Goal: Task Accomplishment & Management: Use online tool/utility

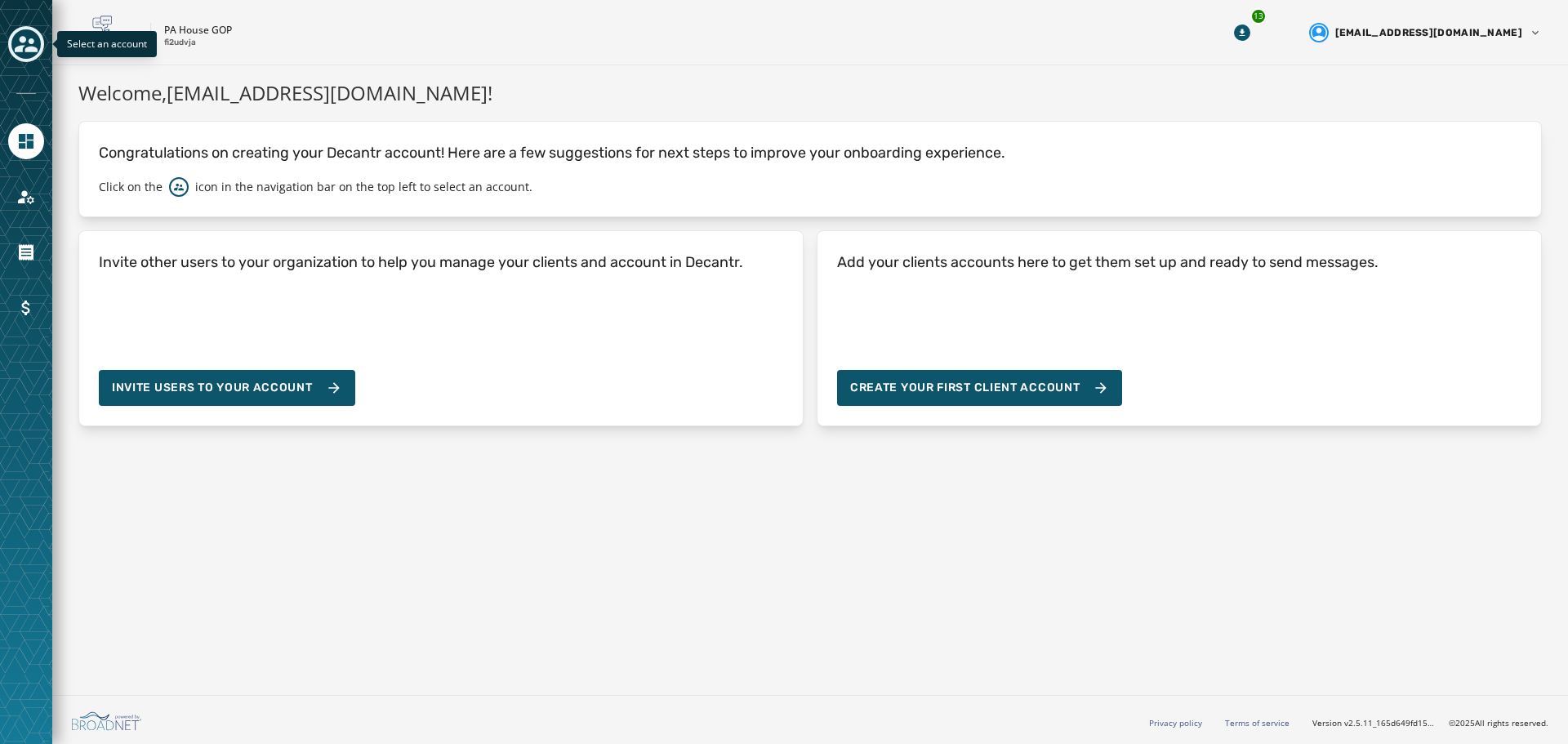
click at [16, 49] on icon "Toggle account select drawer" at bounding box center [26, 43] width 23 height 16
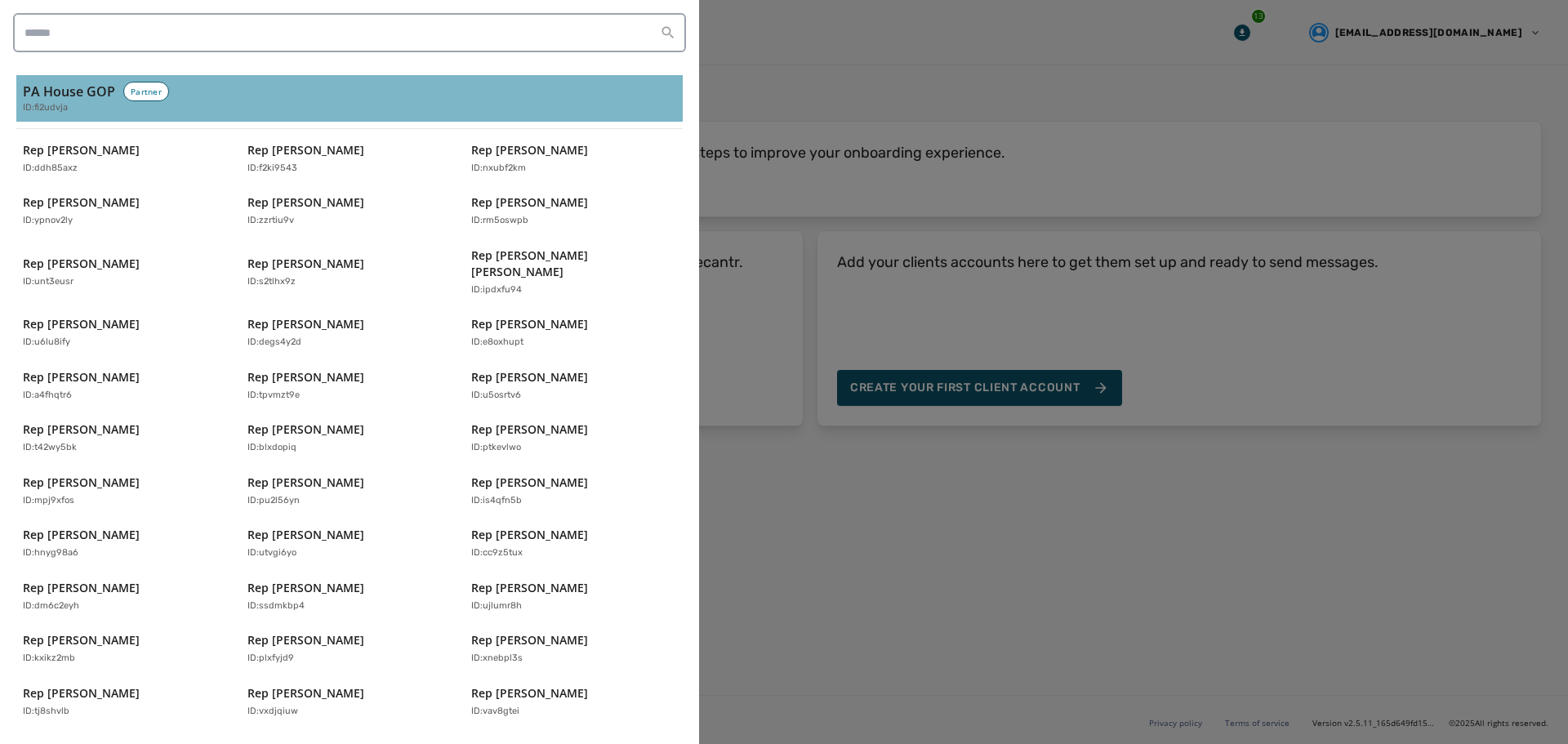
click at [75, 109] on div "ID: fi2udvja" at bounding box center [349, 108] width 653 height 14
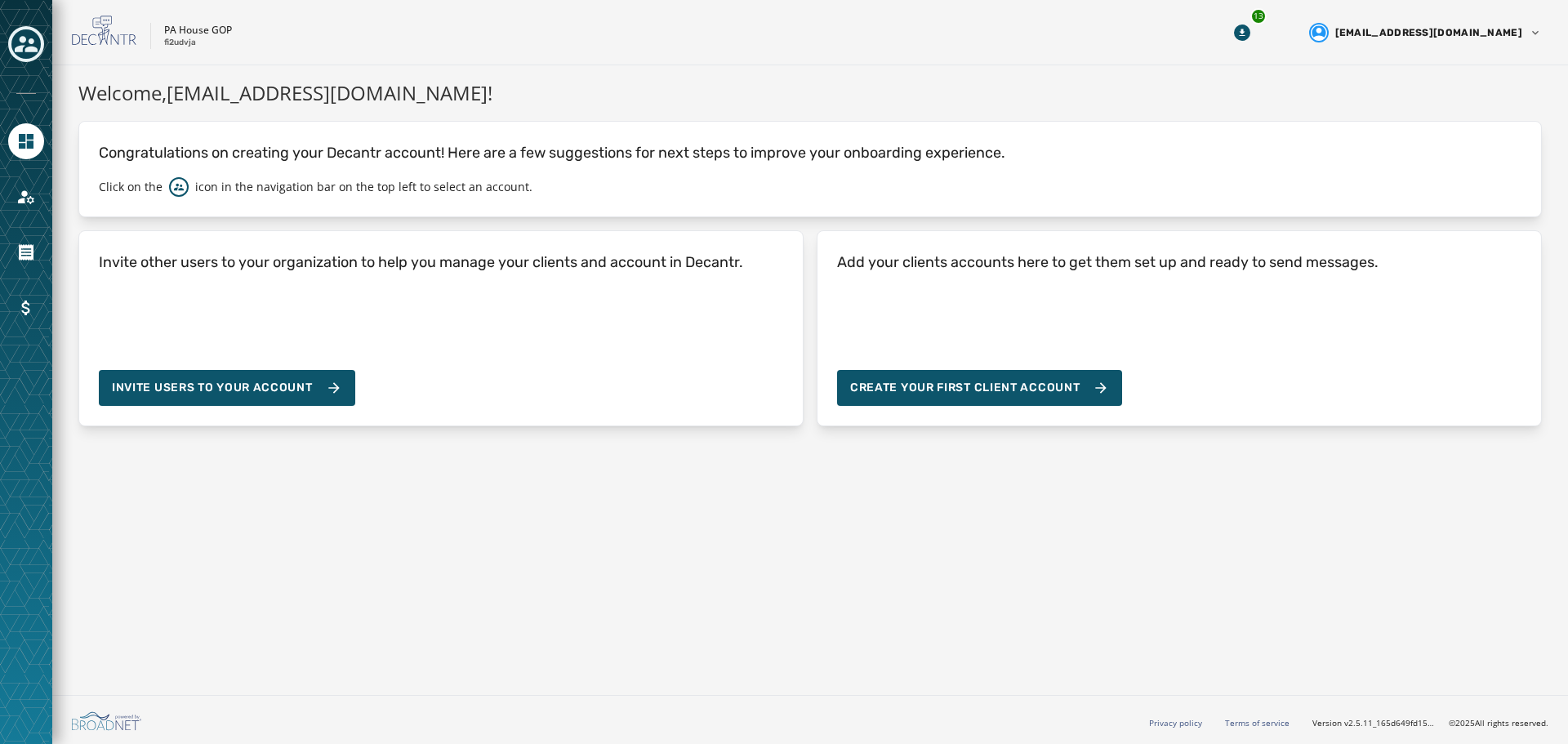
click at [28, 62] on div at bounding box center [26, 45] width 36 height 37
click at [26, 40] on icon "Toggle account select drawer" at bounding box center [26, 43] width 23 height 16
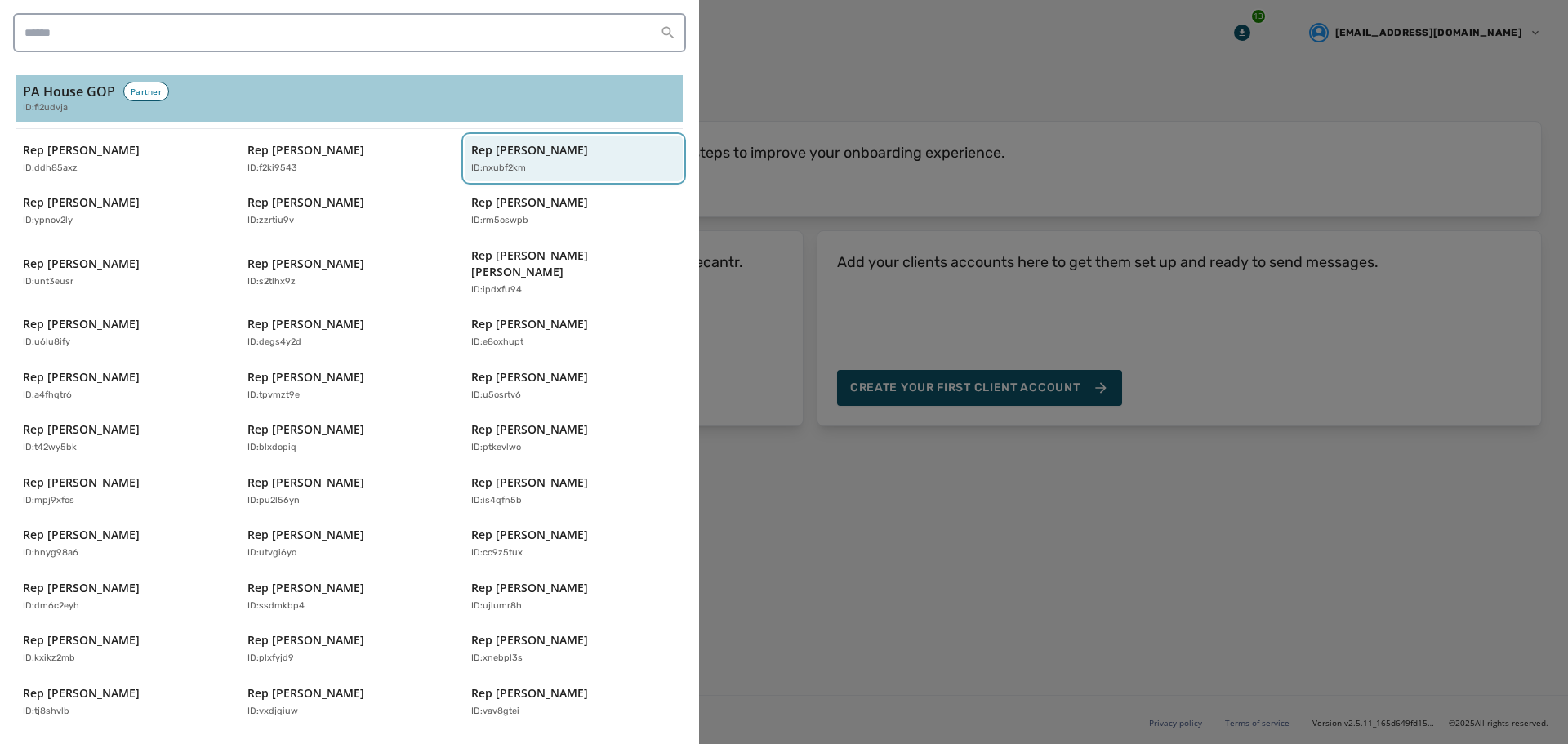
click at [474, 163] on p "ID: nxubf2km" at bounding box center [498, 169] width 55 height 14
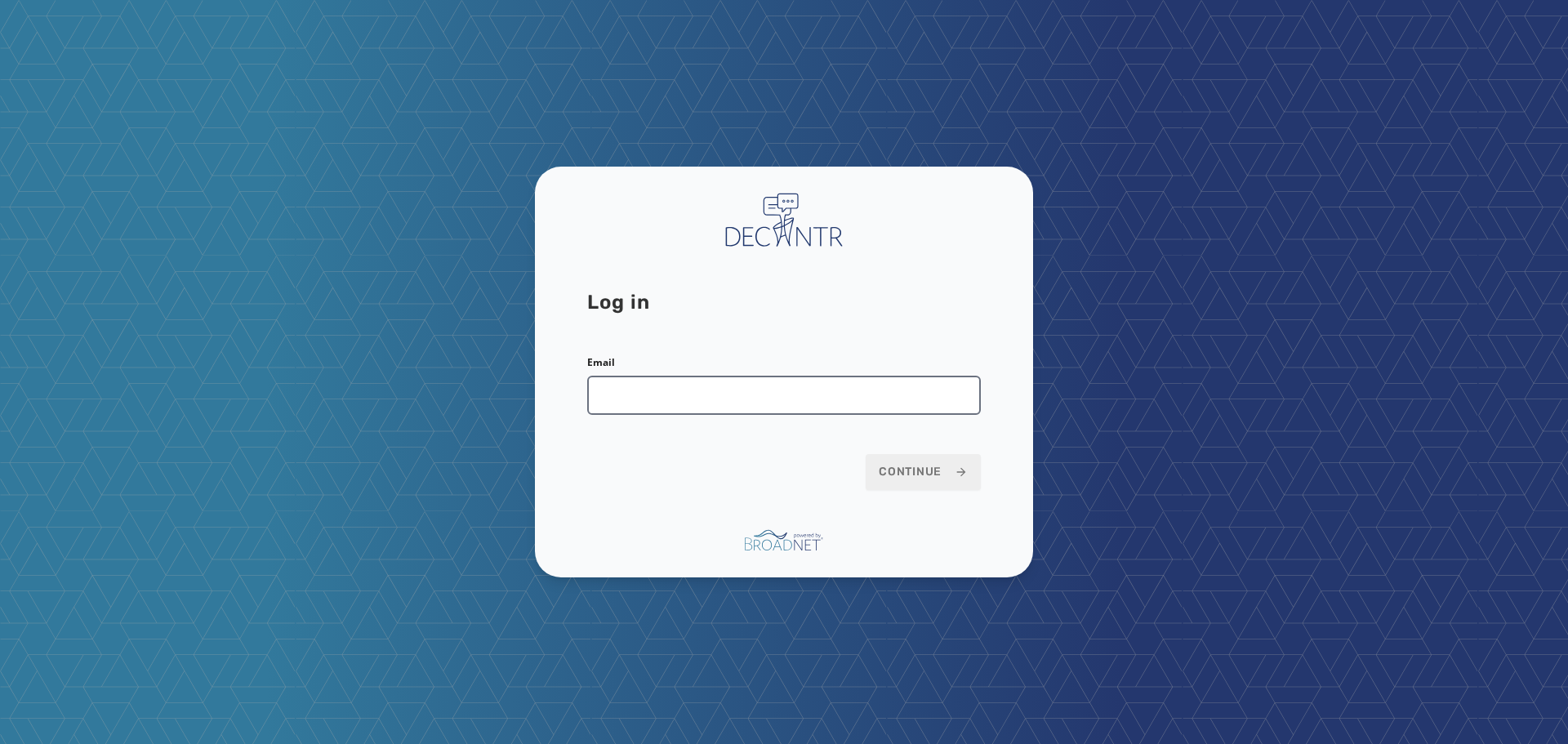
click at [693, 403] on input "Email" at bounding box center [784, 395] width 393 height 39
type input "**********"
click at [865, 454] on button "Continue" at bounding box center [922, 472] width 115 height 36
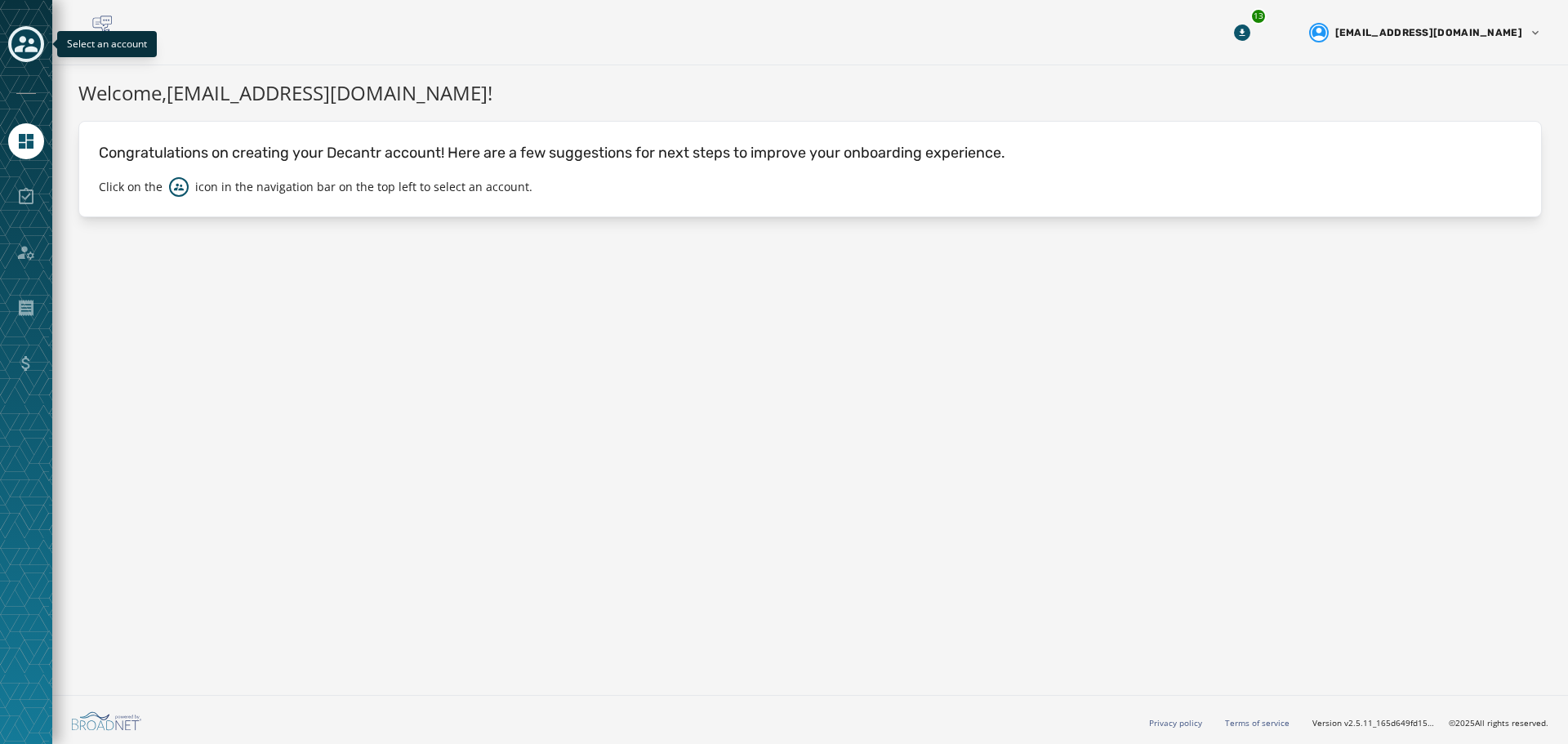
click at [16, 47] on icon "Toggle account select drawer" at bounding box center [26, 43] width 23 height 23
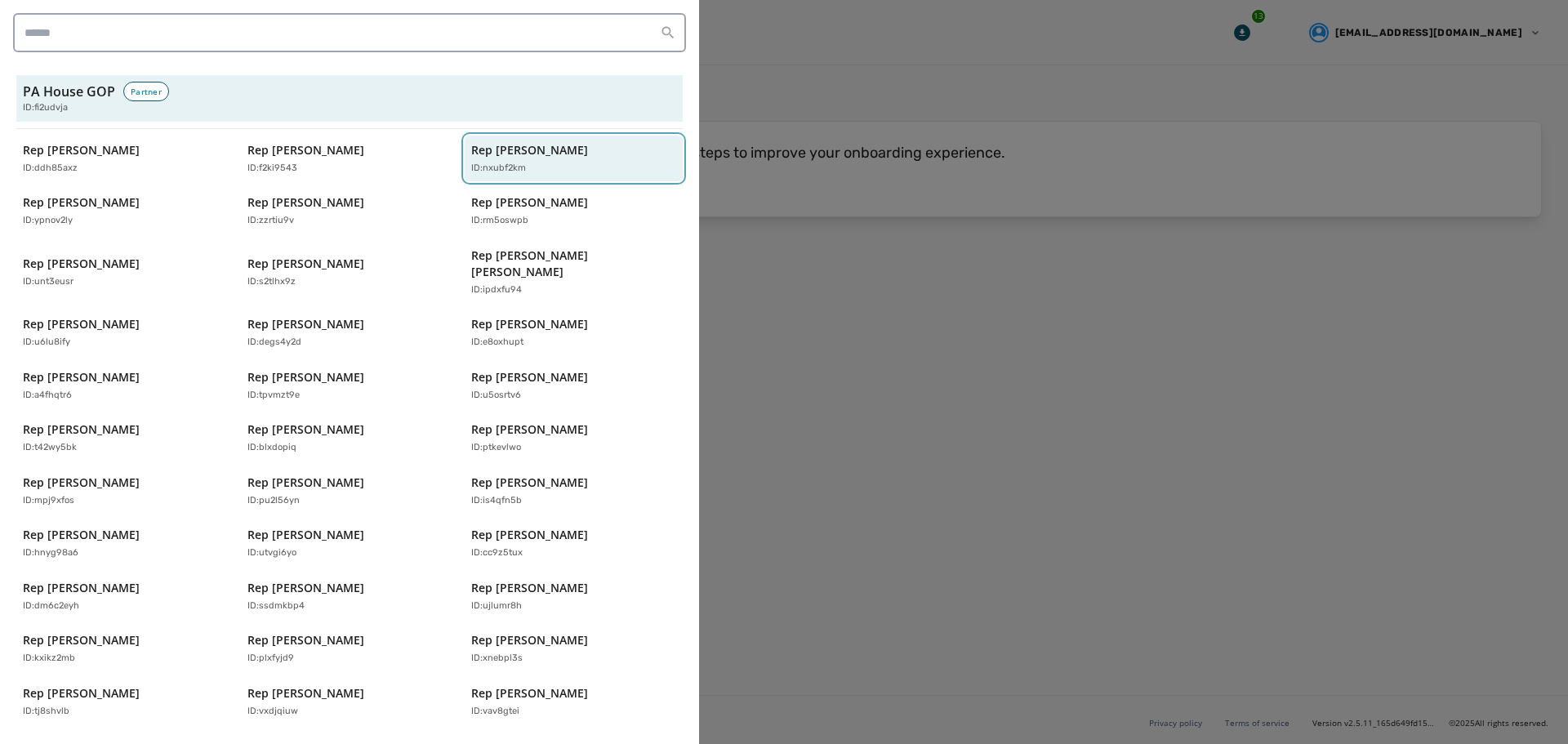
click at [496, 164] on p "ID: nxubf2km" at bounding box center [498, 169] width 55 height 14
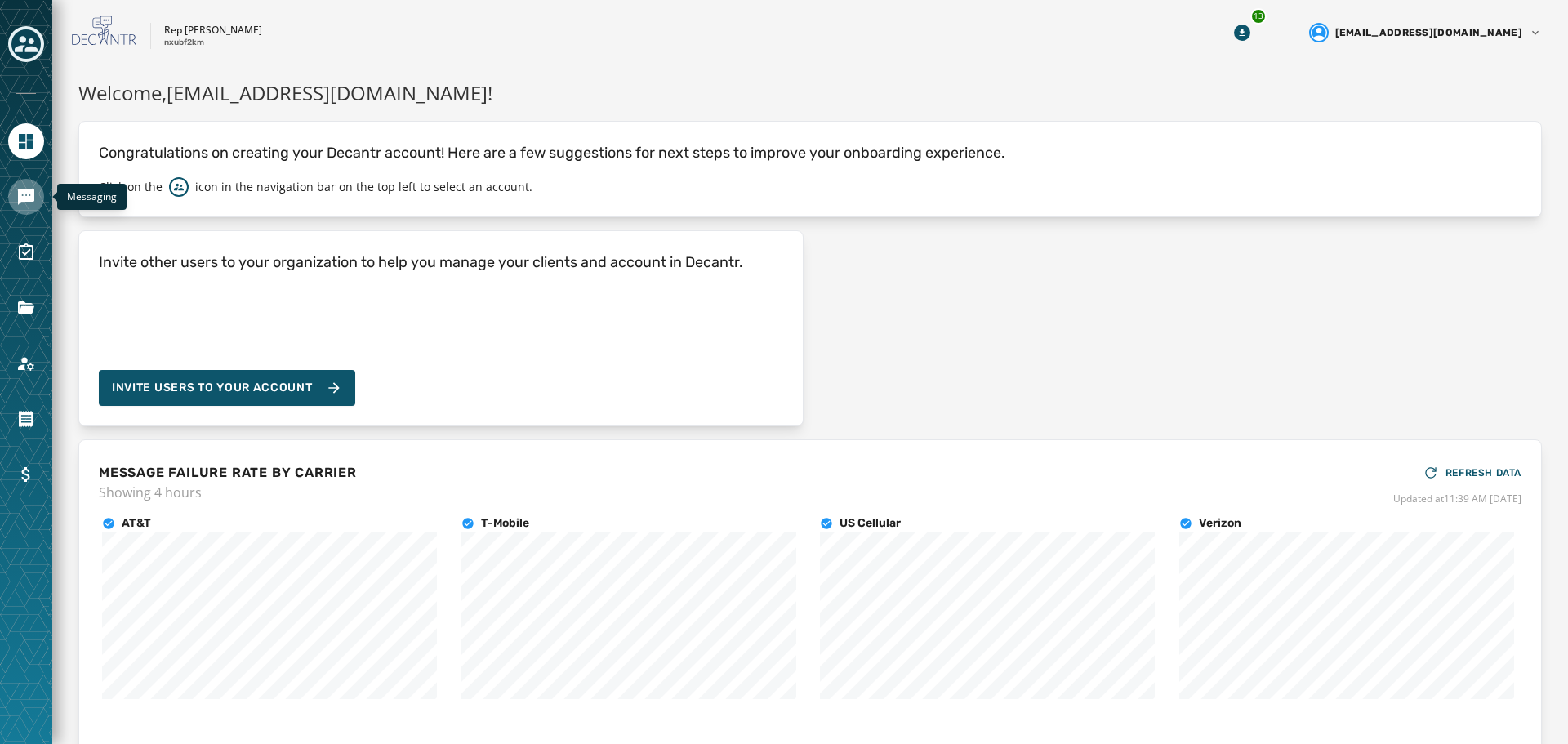
click at [17, 196] on link "Navigate to Messaging" at bounding box center [26, 197] width 36 height 36
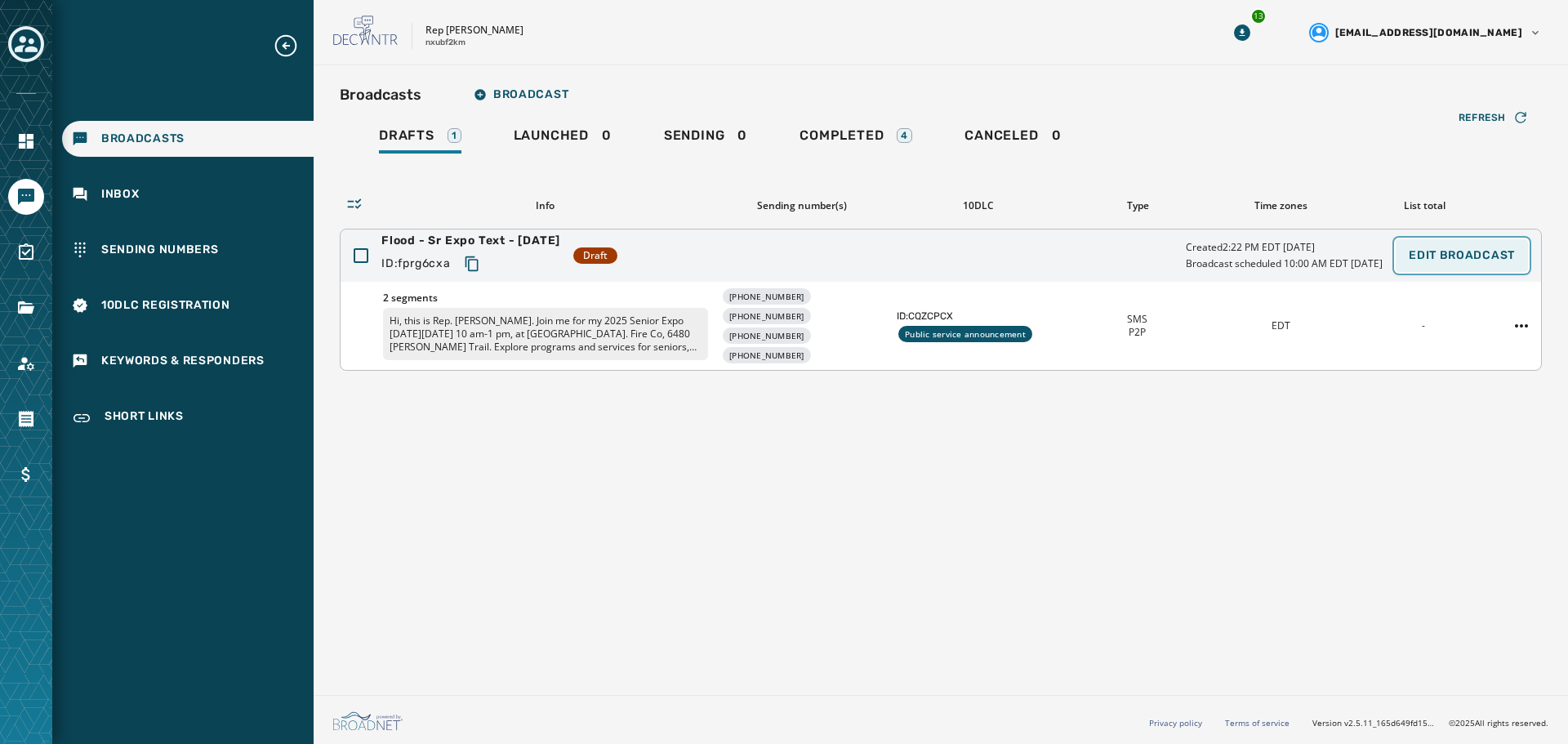
click at [1455, 249] on span "Edit Broadcast" at bounding box center [1462, 255] width 106 height 13
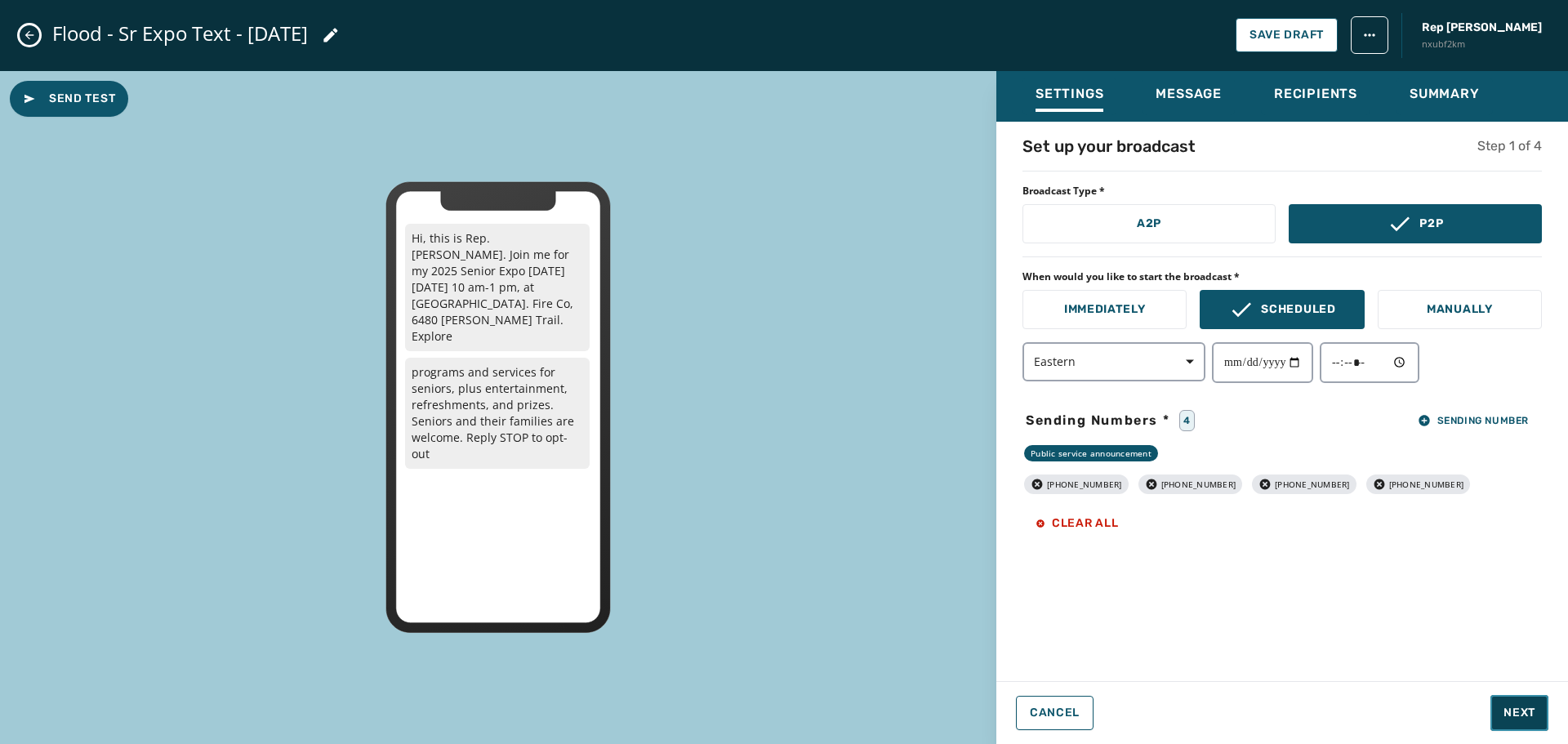
click at [1518, 712] on span "Next" at bounding box center [1519, 712] width 32 height 16
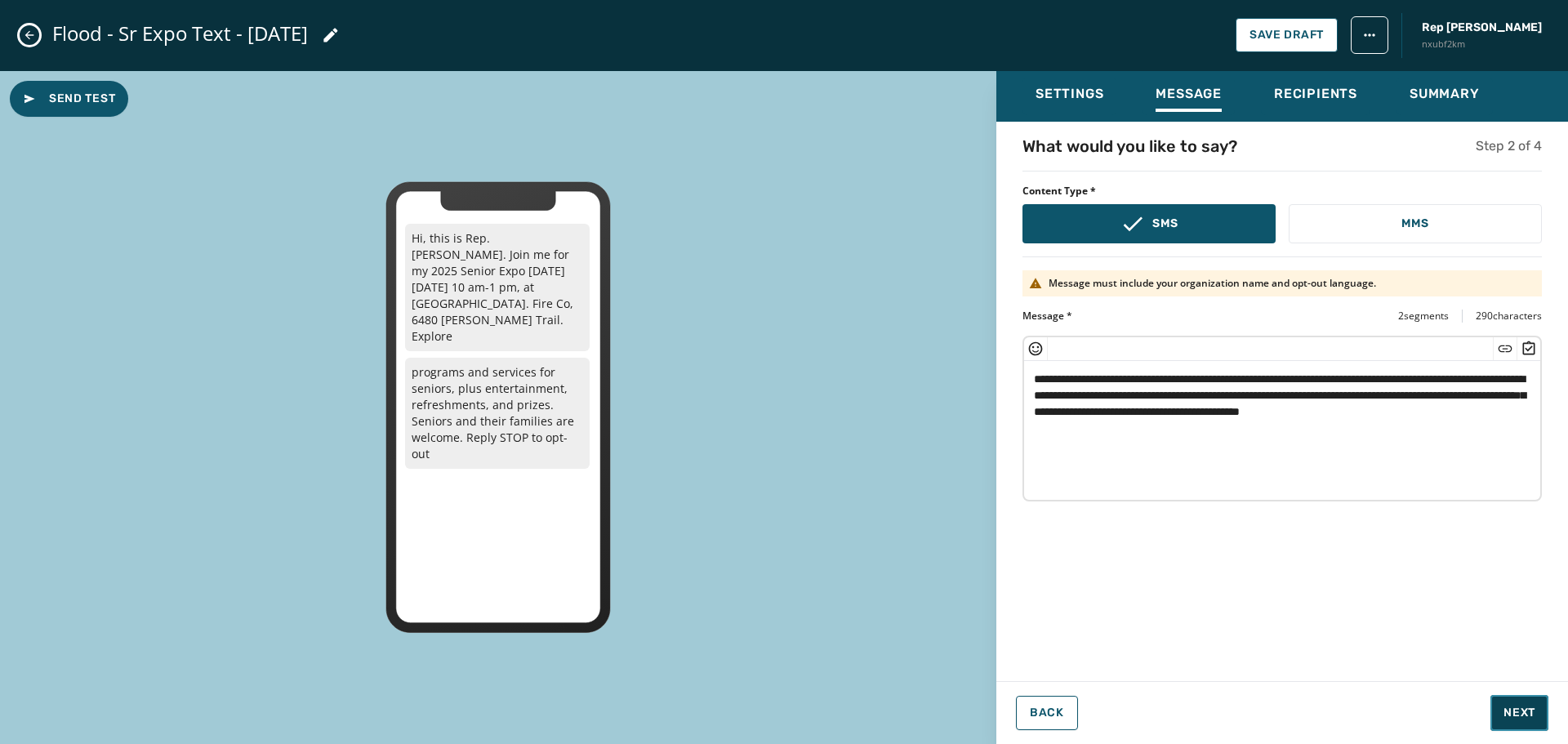
click at [1518, 711] on span "Next" at bounding box center [1519, 712] width 32 height 16
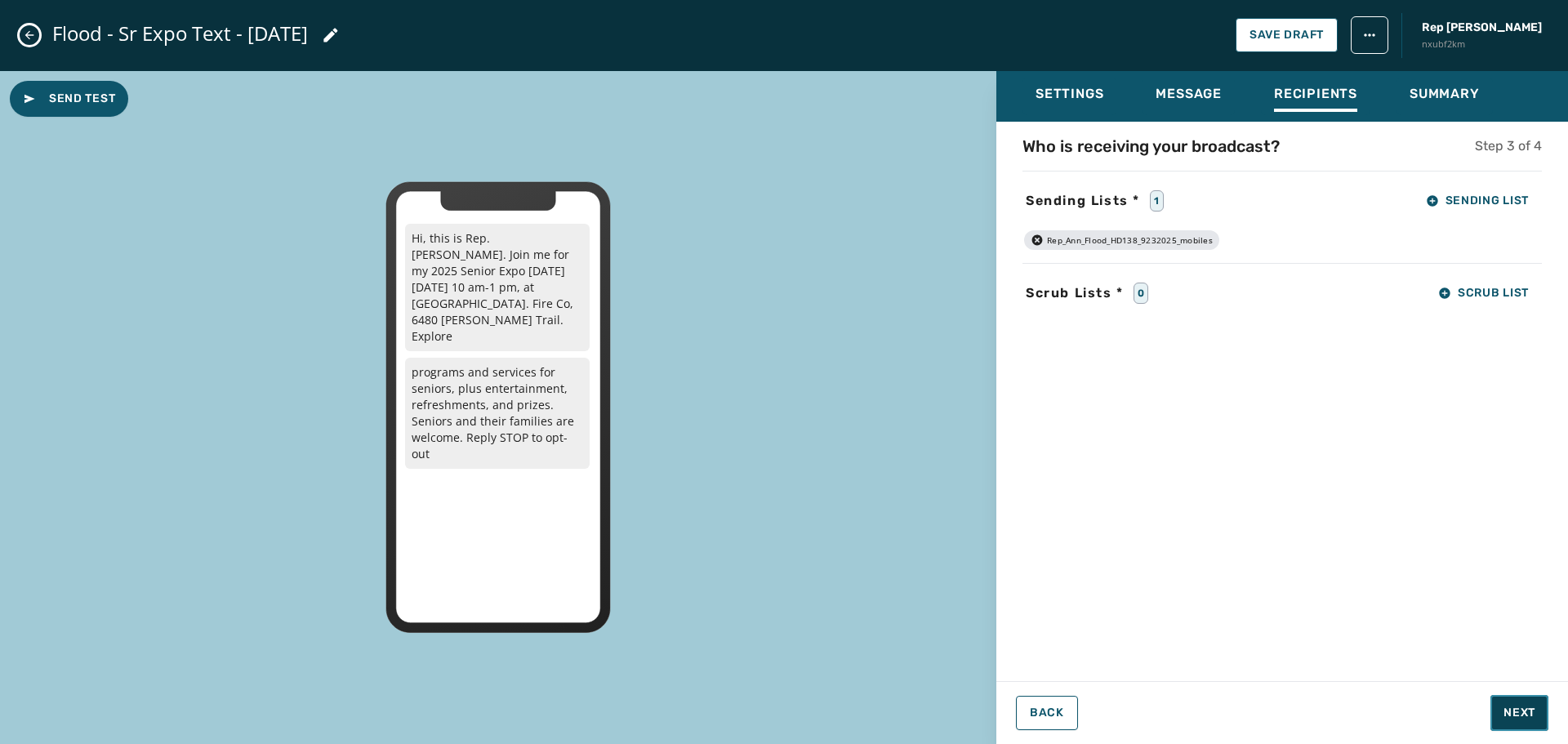
click at [1518, 711] on span "Next" at bounding box center [1519, 712] width 32 height 16
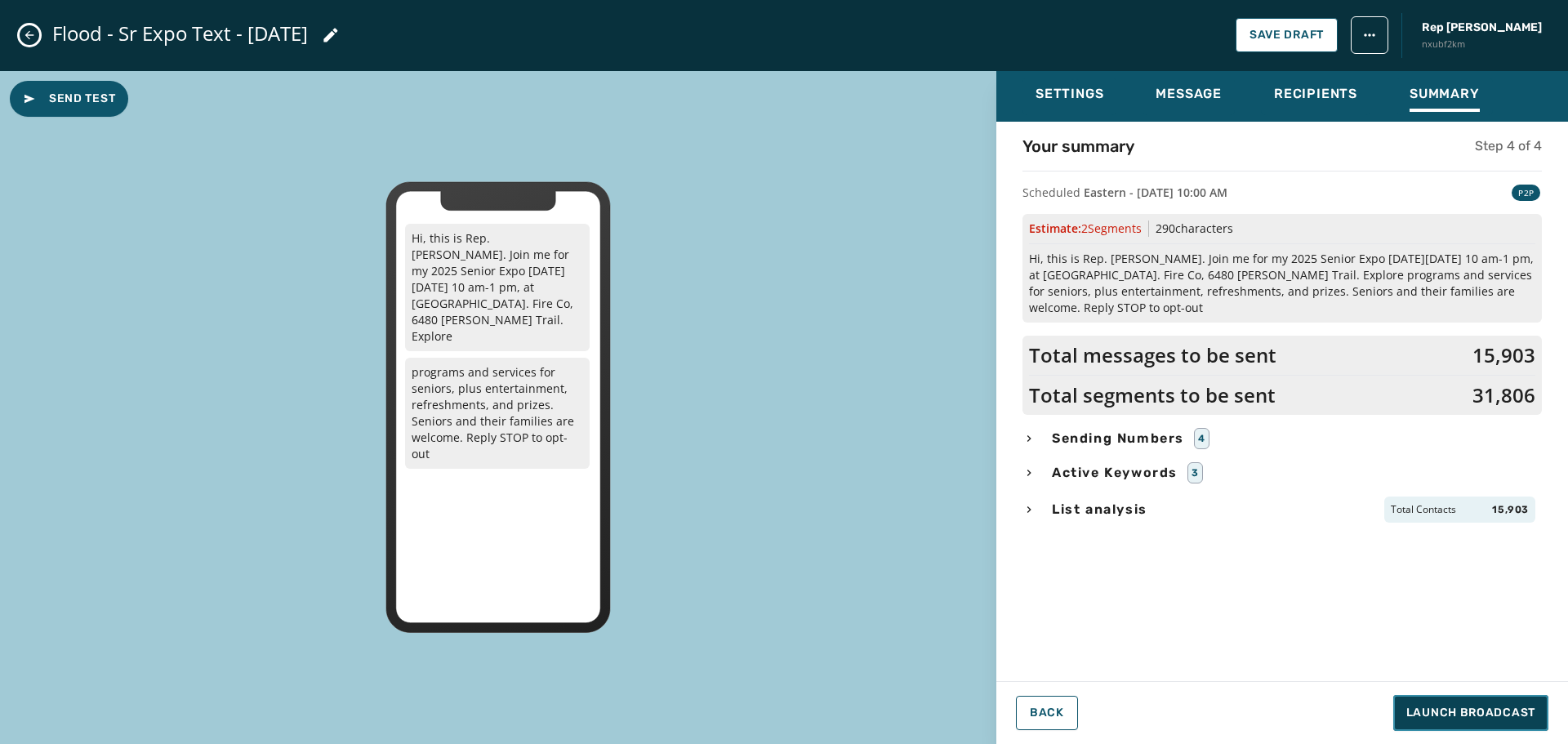
click at [1518, 711] on span "Launch Broadcast" at bounding box center [1470, 712] width 129 height 16
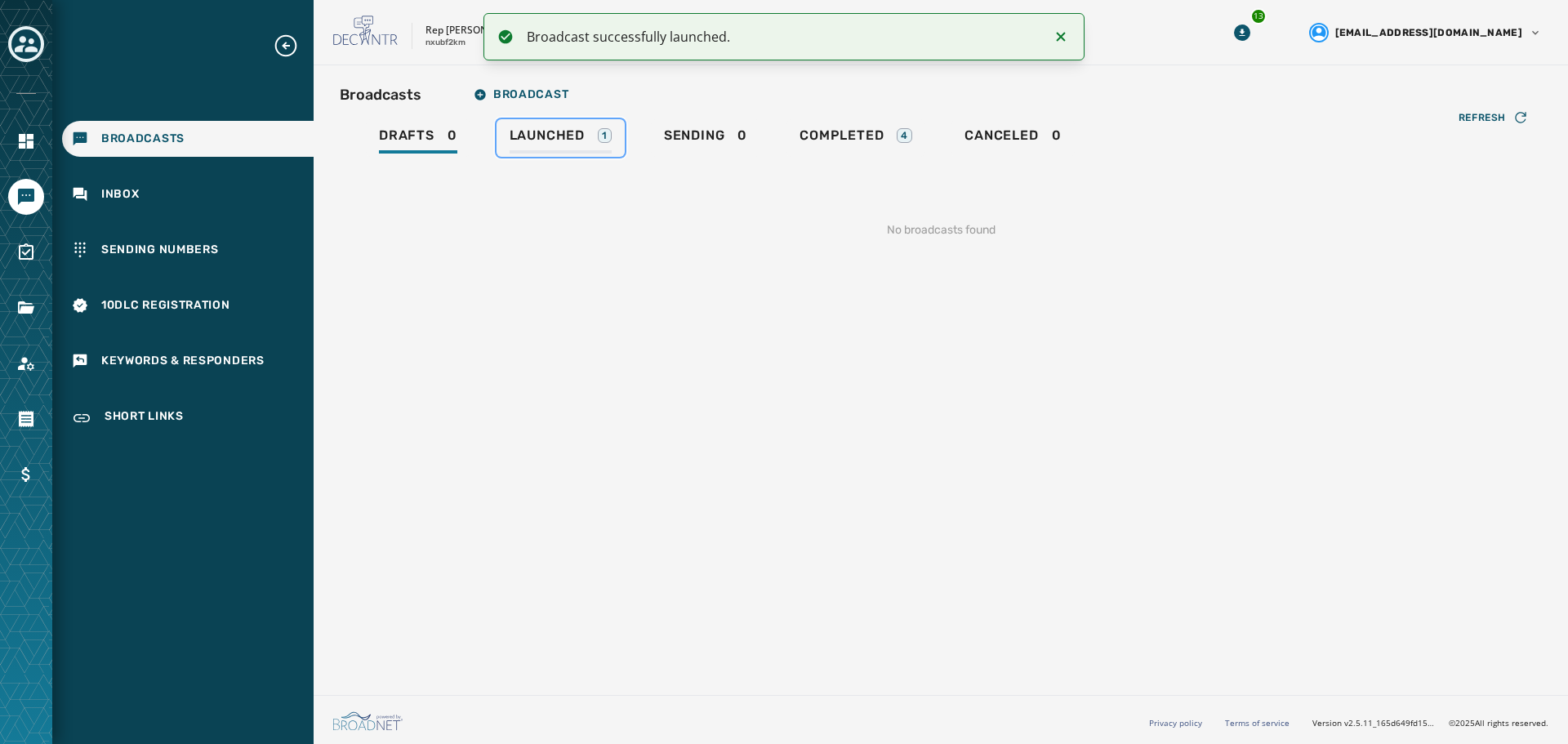
click at [558, 131] on span "Launched" at bounding box center [547, 136] width 75 height 16
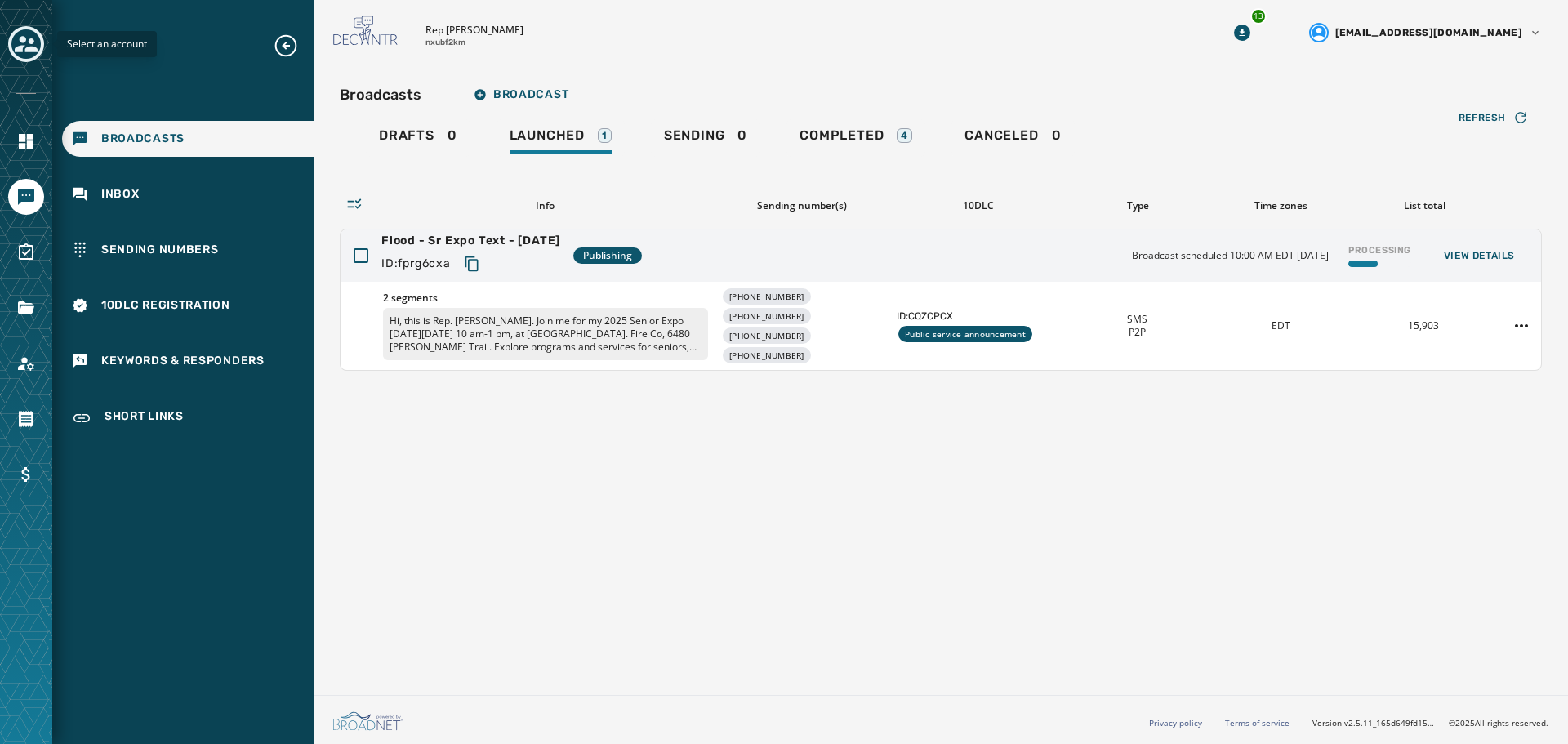
click at [26, 46] on icon "Toggle account select drawer" at bounding box center [26, 43] width 23 height 23
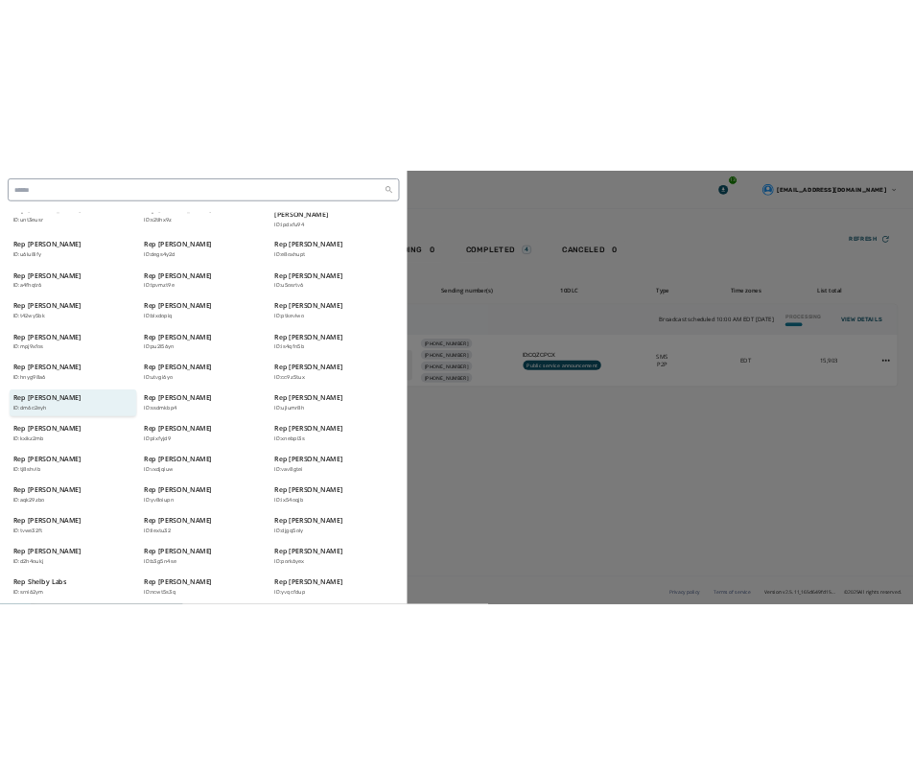
scroll to position [410, 0]
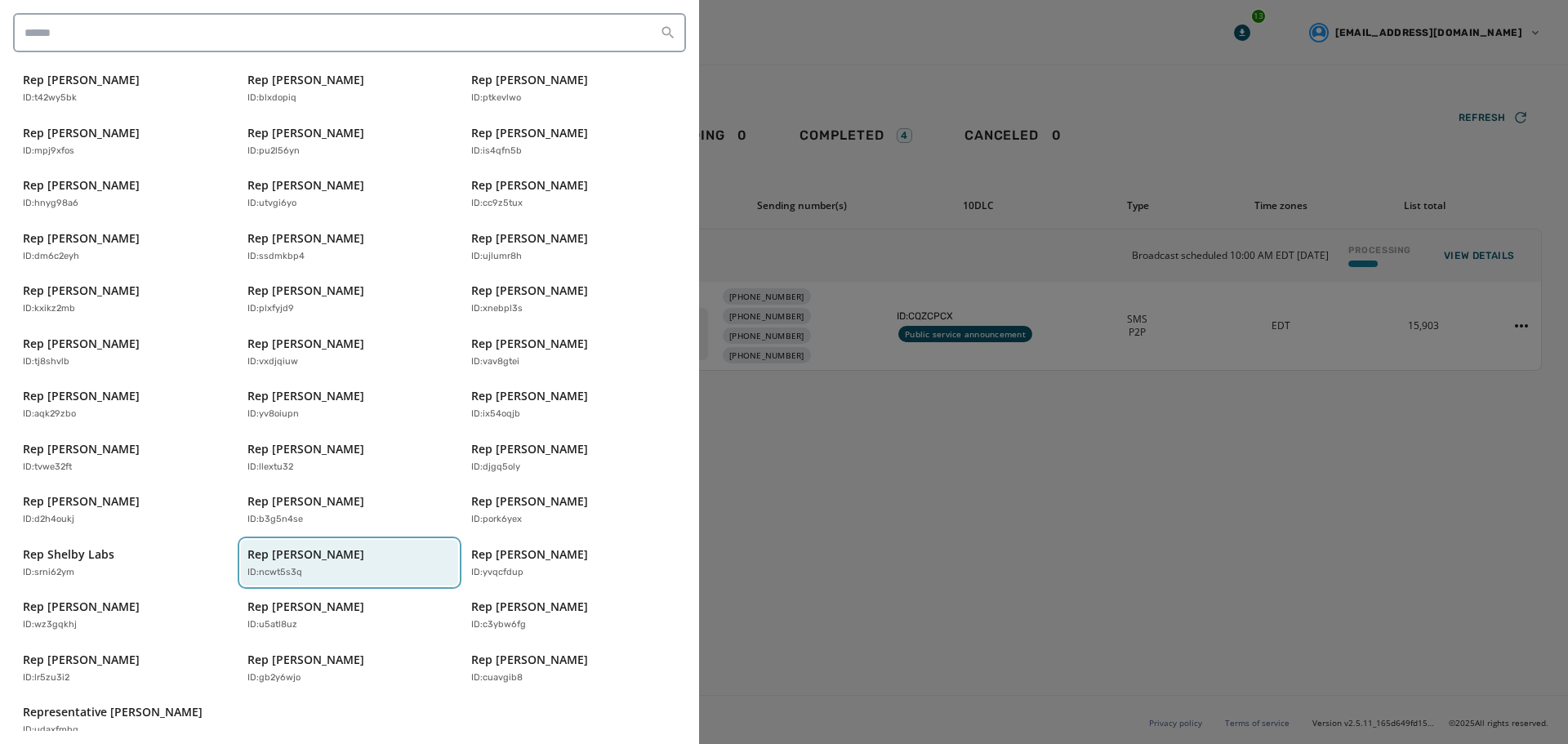
click at [315, 546] on p "Rep [PERSON_NAME]" at bounding box center [305, 554] width 117 height 16
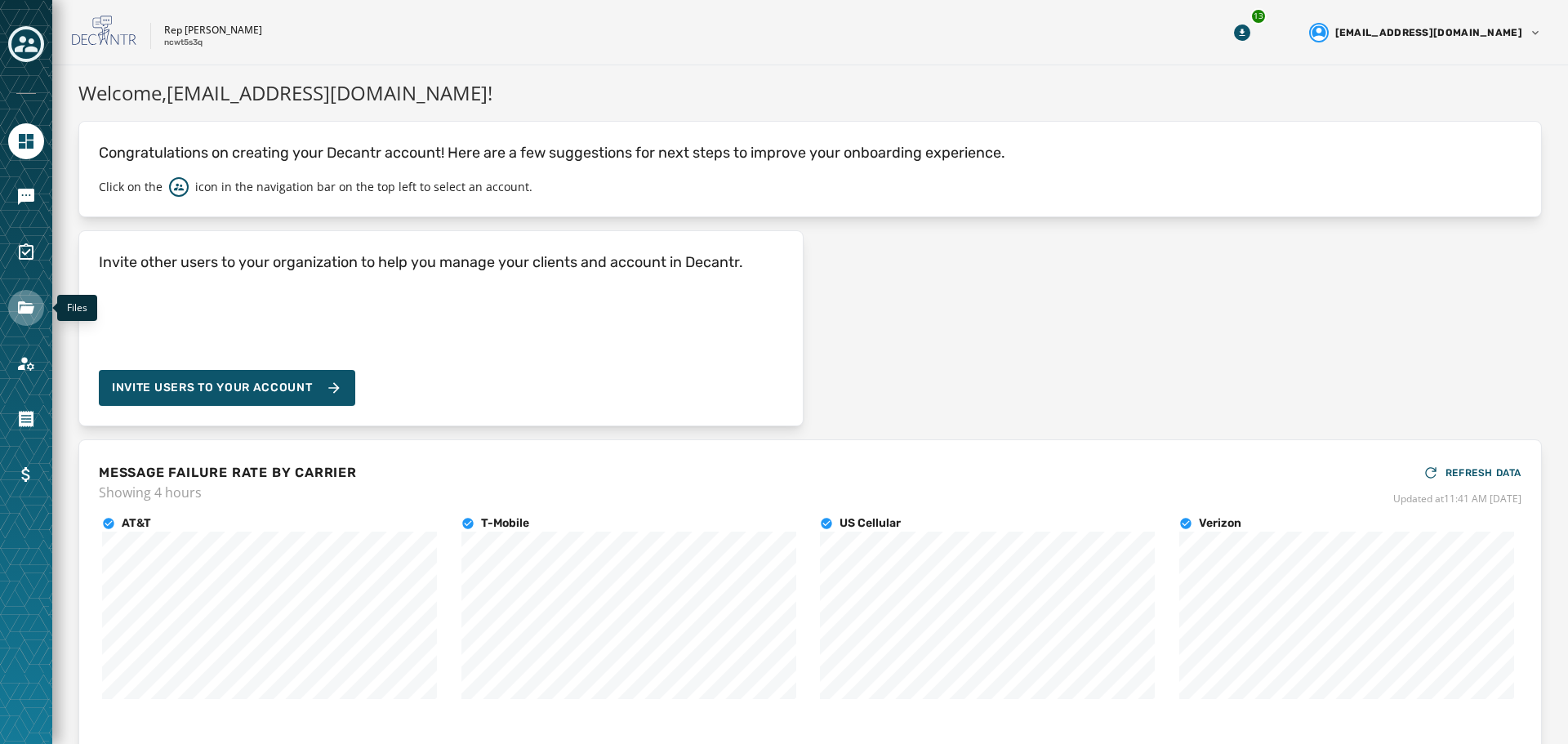
click at [30, 312] on icon "Navigate to Files" at bounding box center [26, 308] width 16 height 12
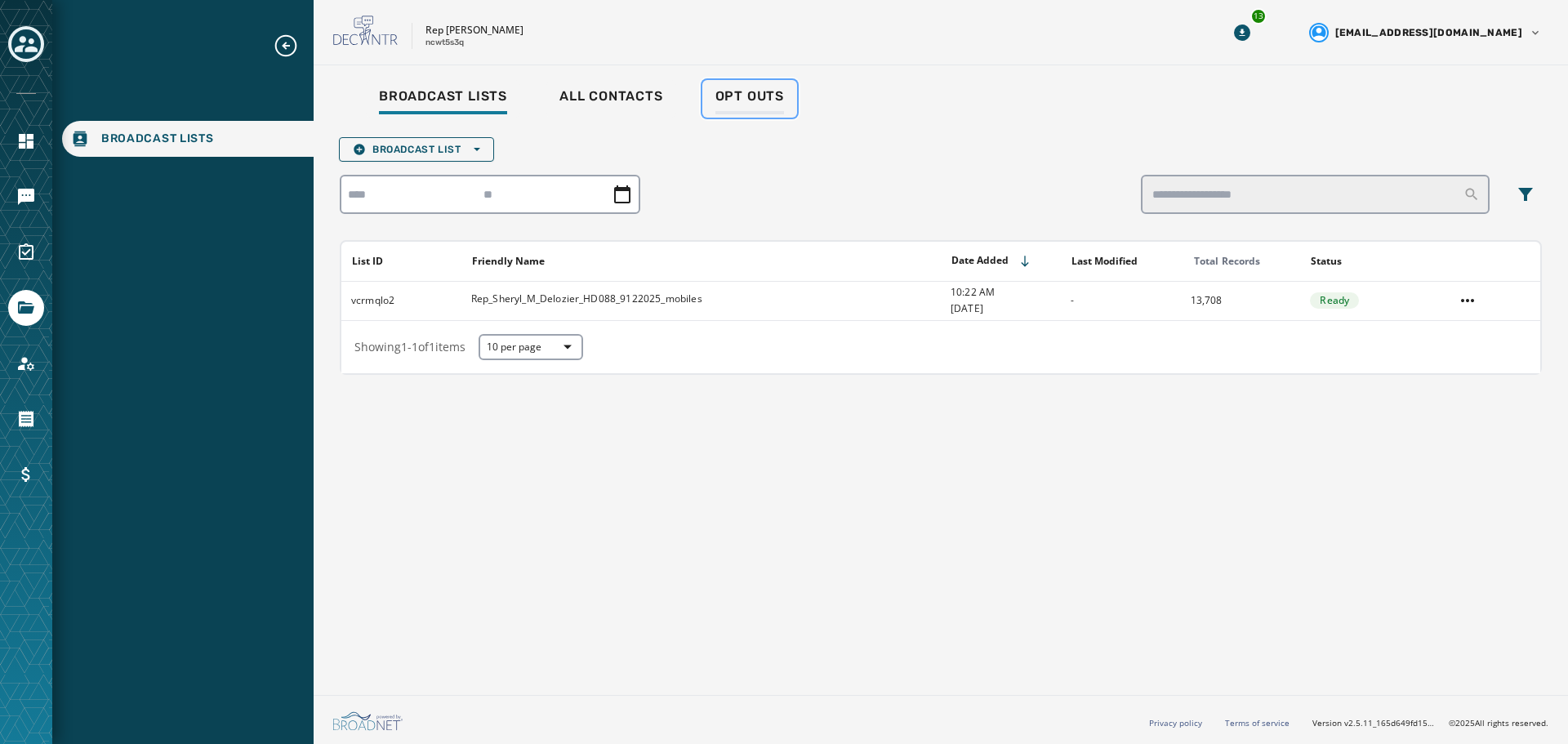
click at [754, 102] on span "Opt Outs" at bounding box center [750, 96] width 69 height 16
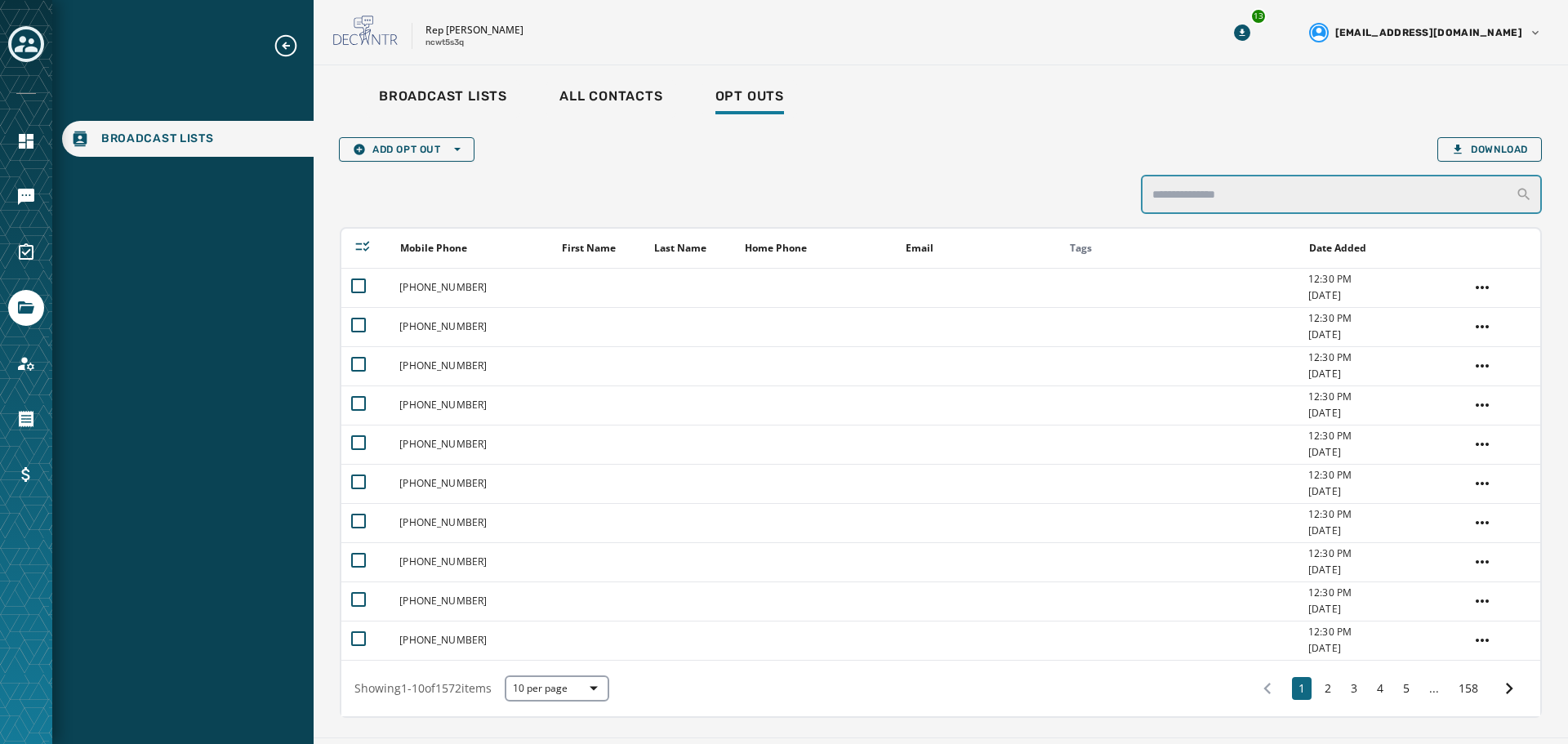
click at [1229, 195] on input "search" at bounding box center [1341, 194] width 401 height 39
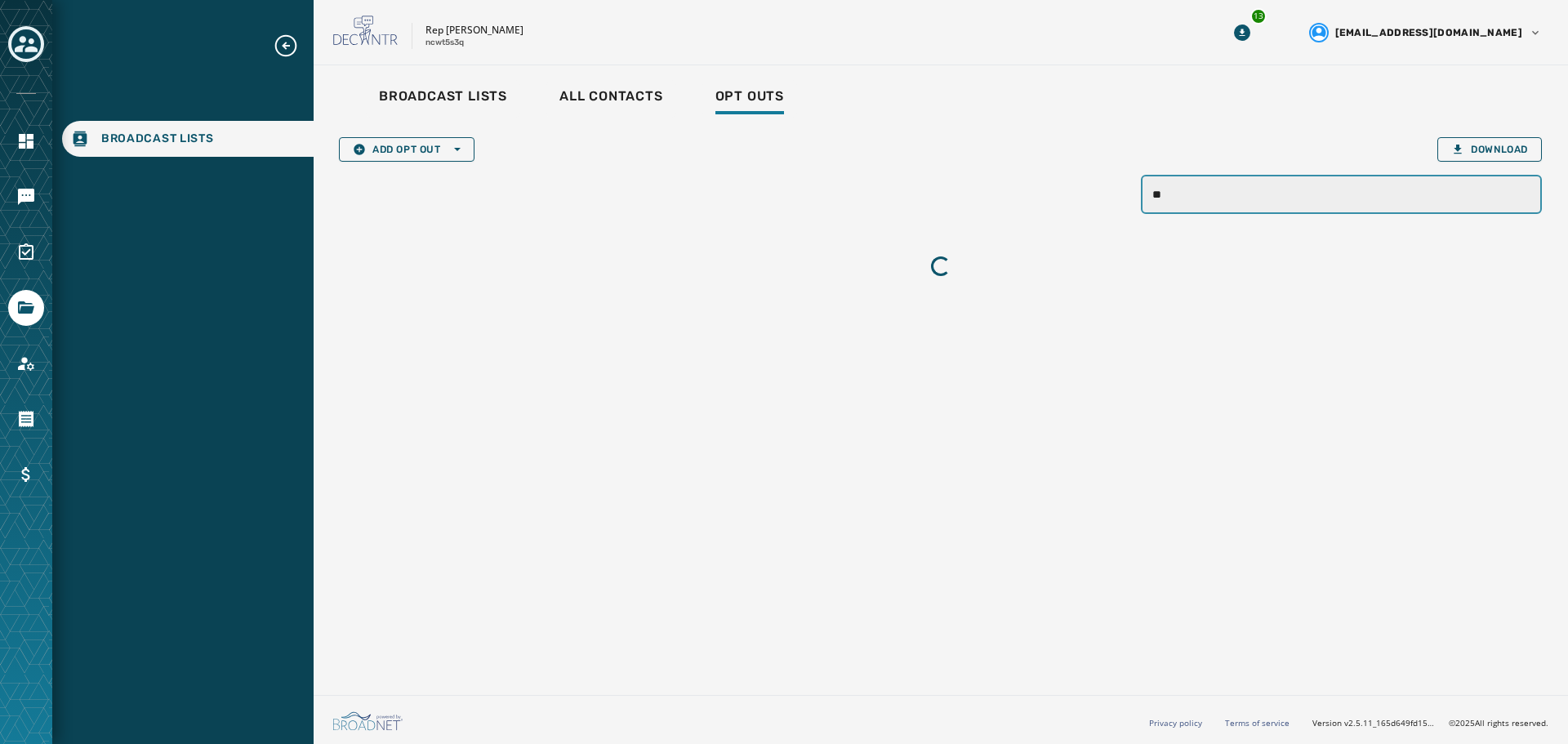
type input "*"
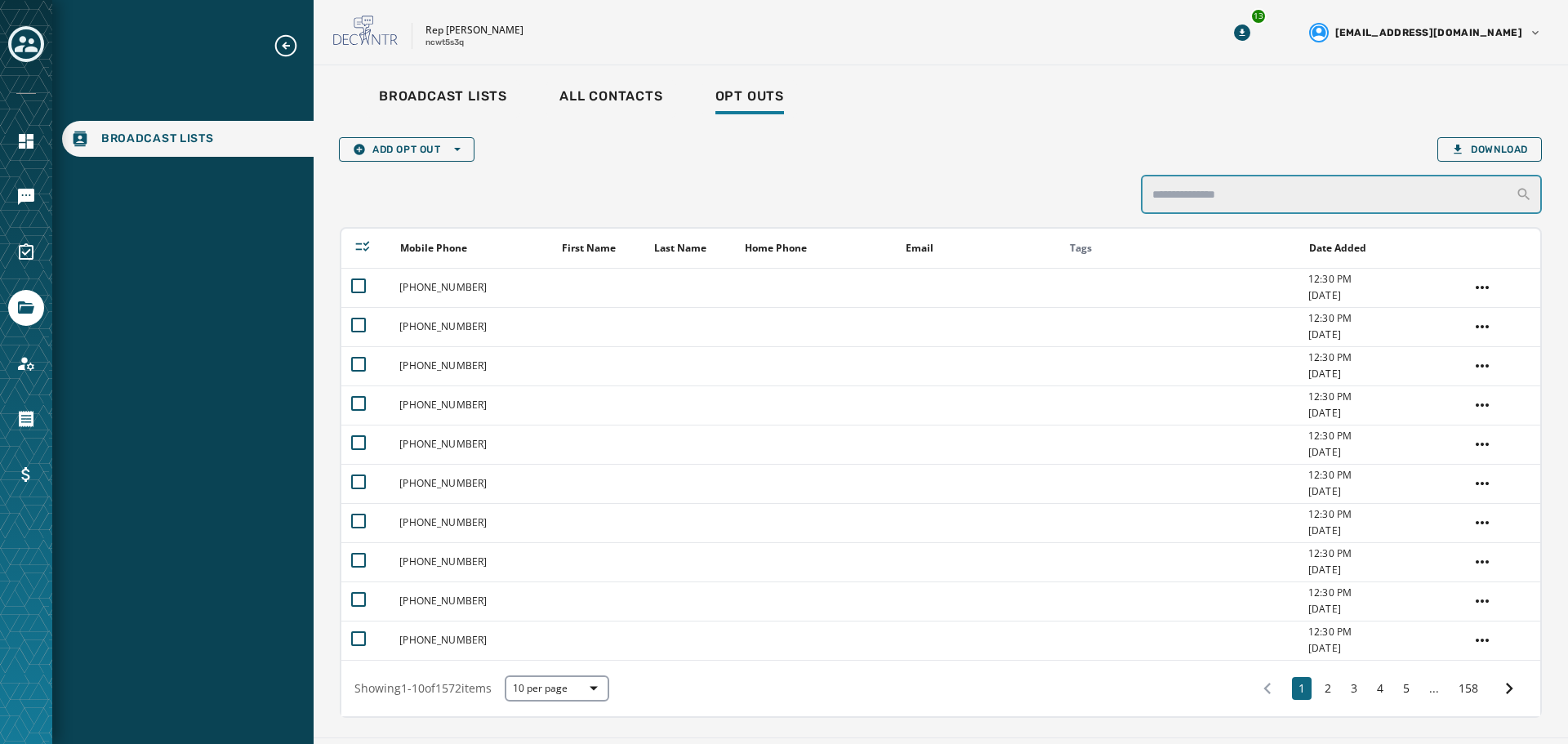
click at [1189, 200] on input "search" at bounding box center [1341, 194] width 401 height 39
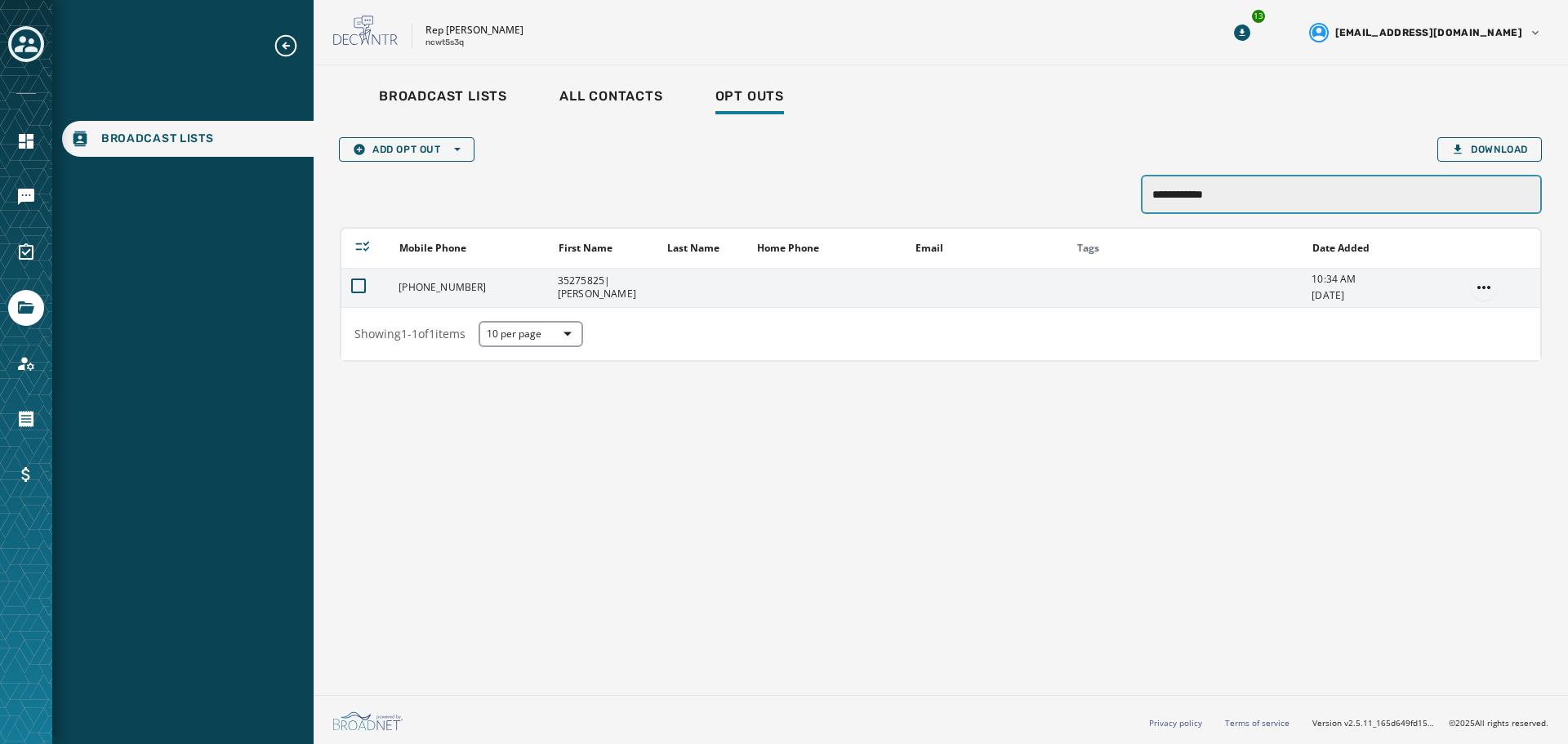
type input "**********"
click at [1490, 286] on html "**********" at bounding box center [784, 372] width 1568 height 744
click at [1477, 374] on div "Opt In" at bounding box center [1484, 372] width 57 height 26
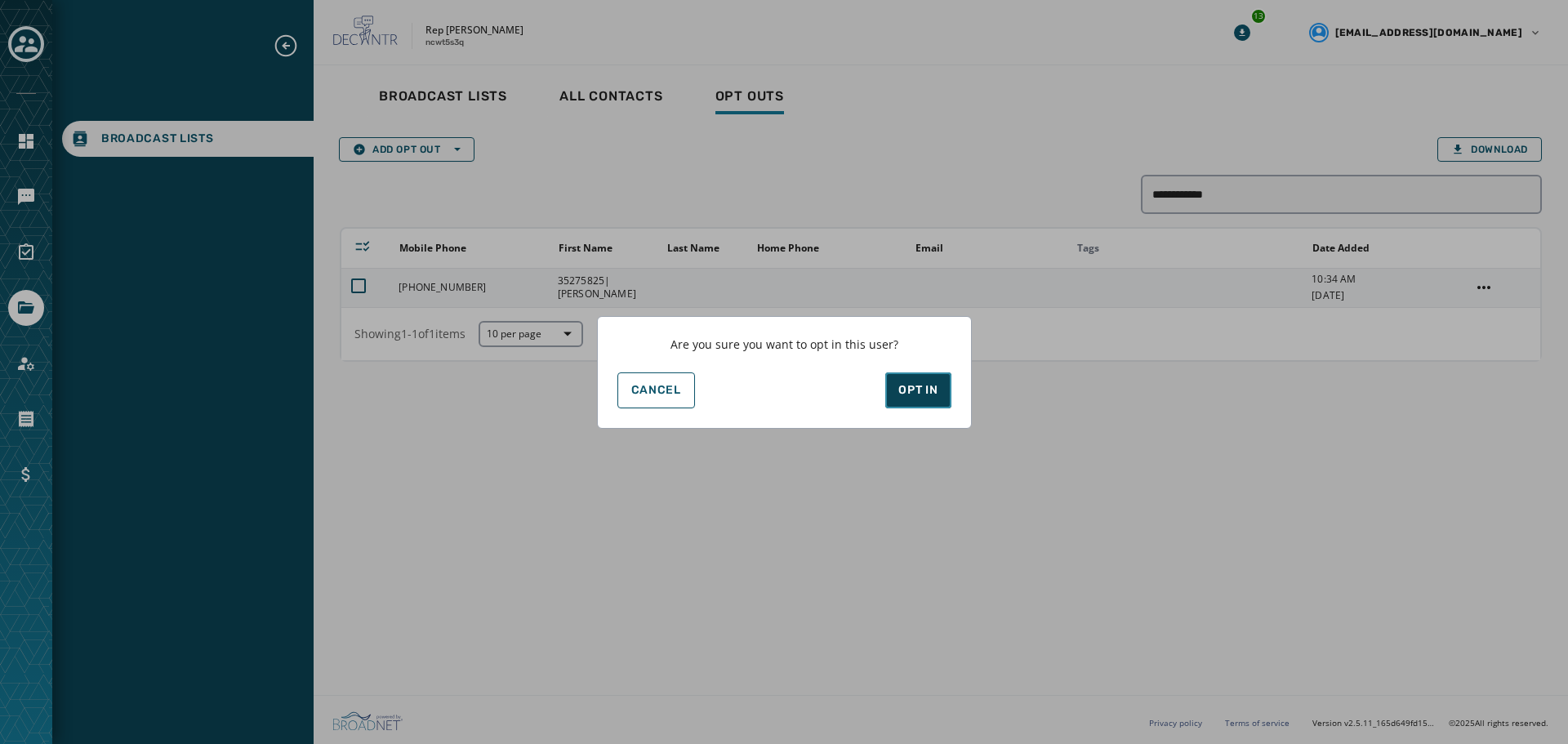
click at [926, 383] on div "Opt In" at bounding box center [918, 390] width 39 height 16
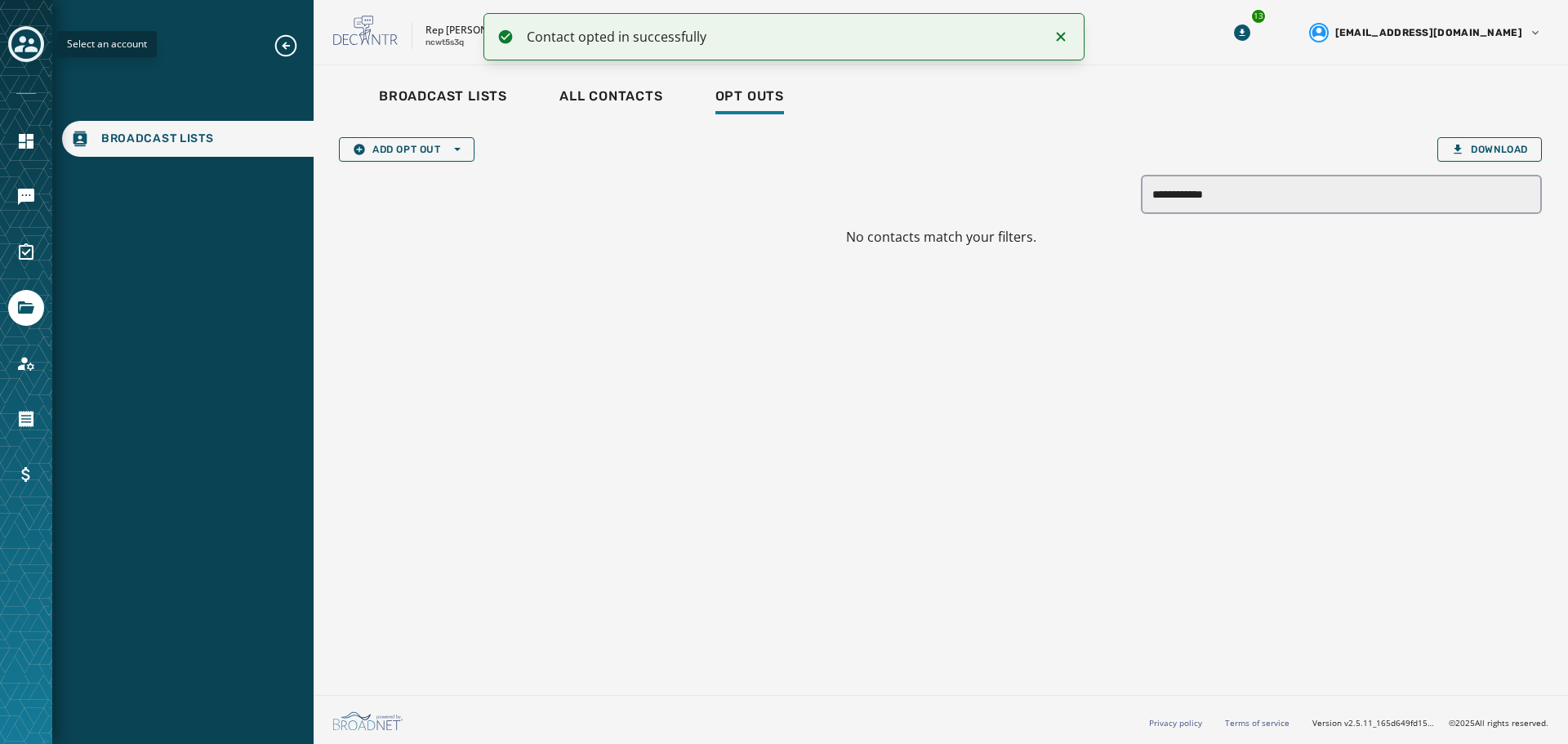
click at [19, 42] on icon "Toggle account select drawer" at bounding box center [26, 43] width 23 height 23
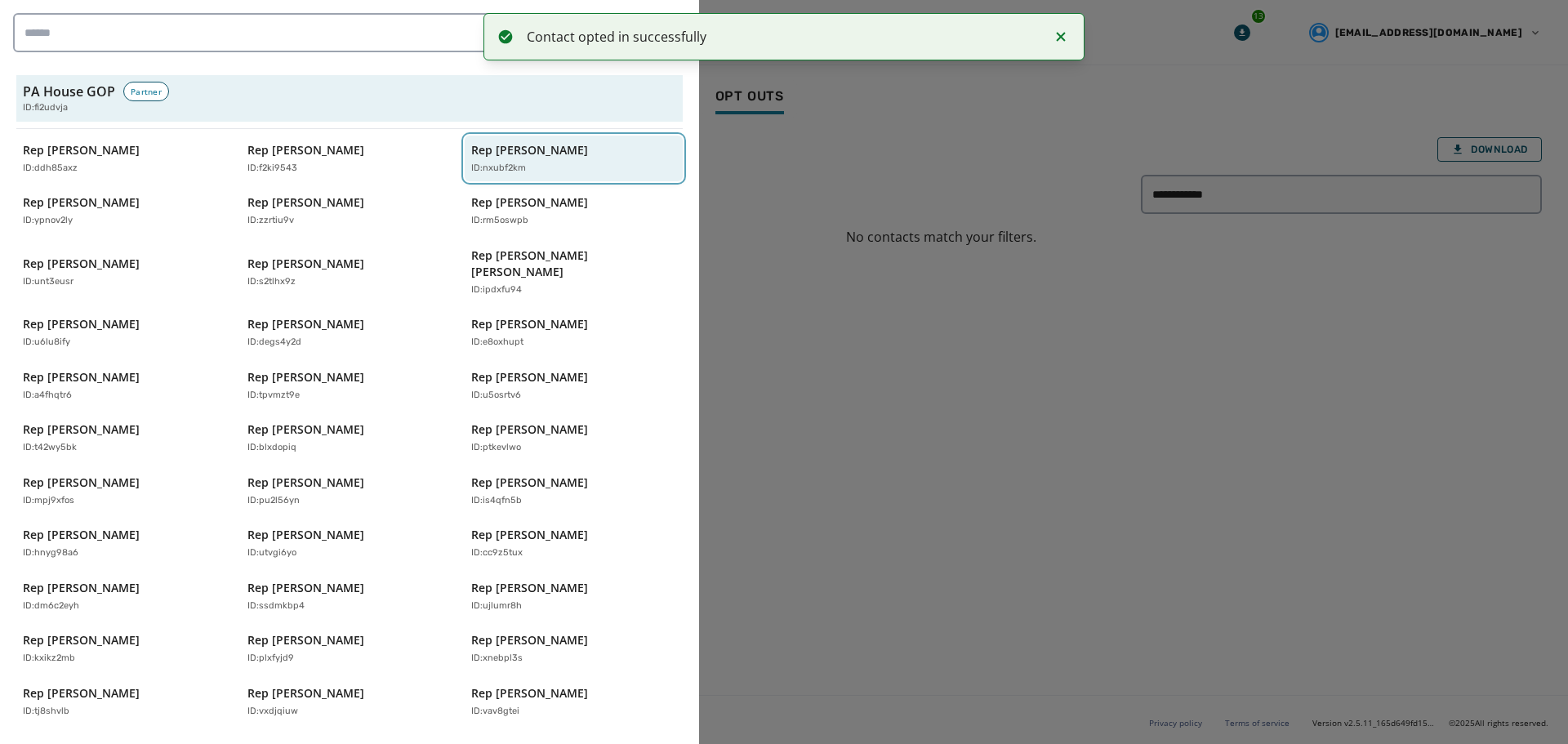
click at [501, 164] on p "ID: nxubf2km" at bounding box center [498, 169] width 55 height 14
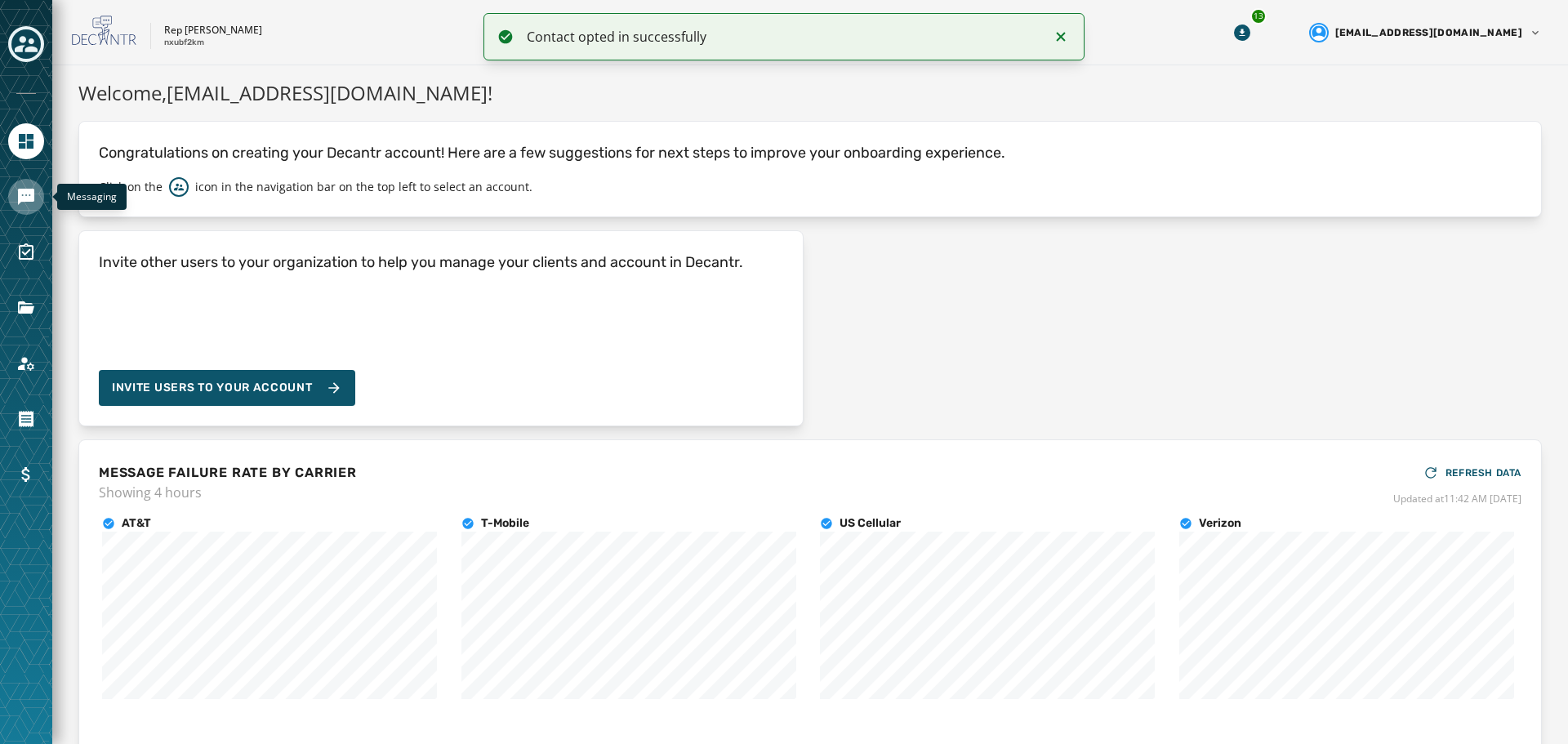
click at [32, 198] on icon "Navigate to Messaging" at bounding box center [26, 196] width 16 height 16
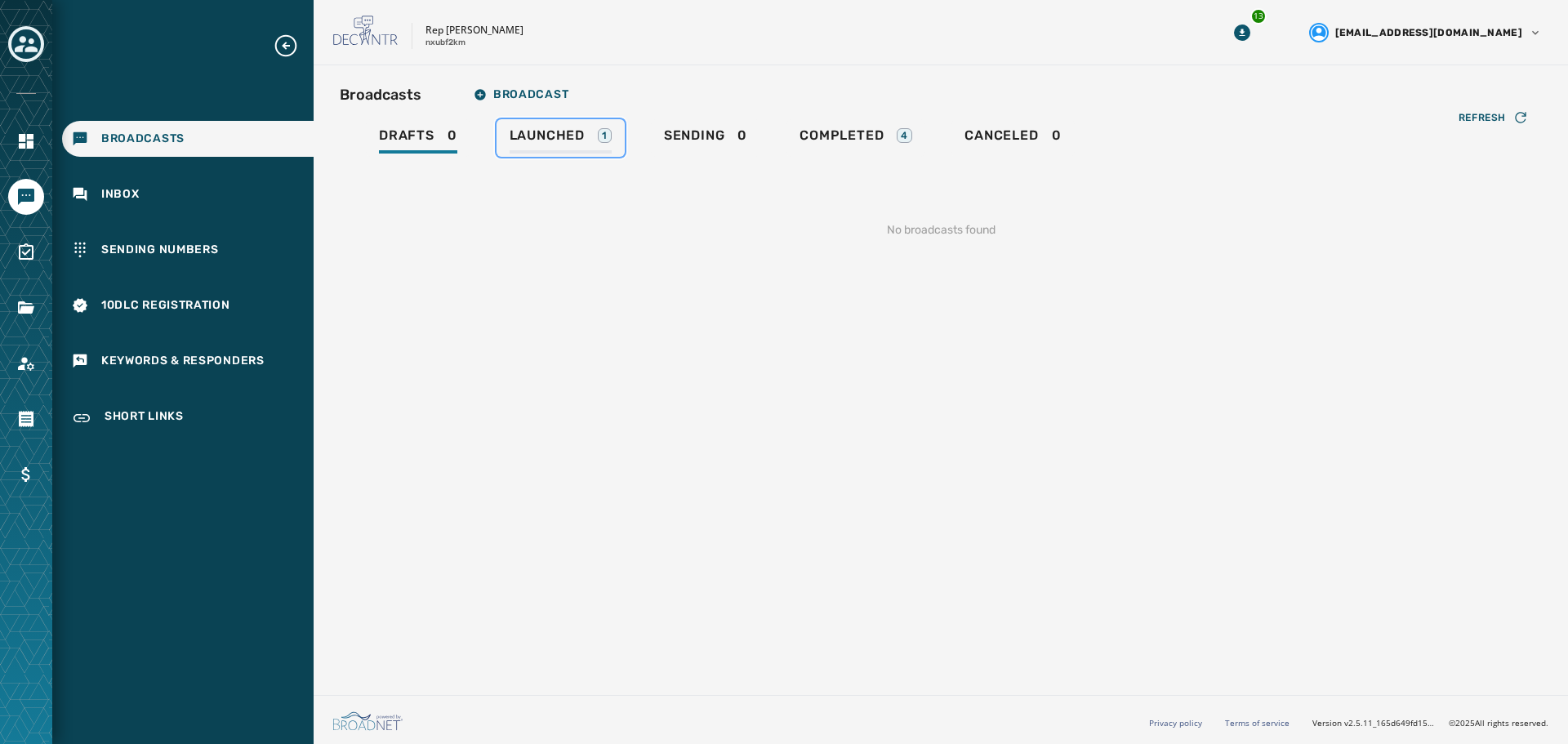
click at [566, 143] on span "Launched" at bounding box center [547, 136] width 75 height 16
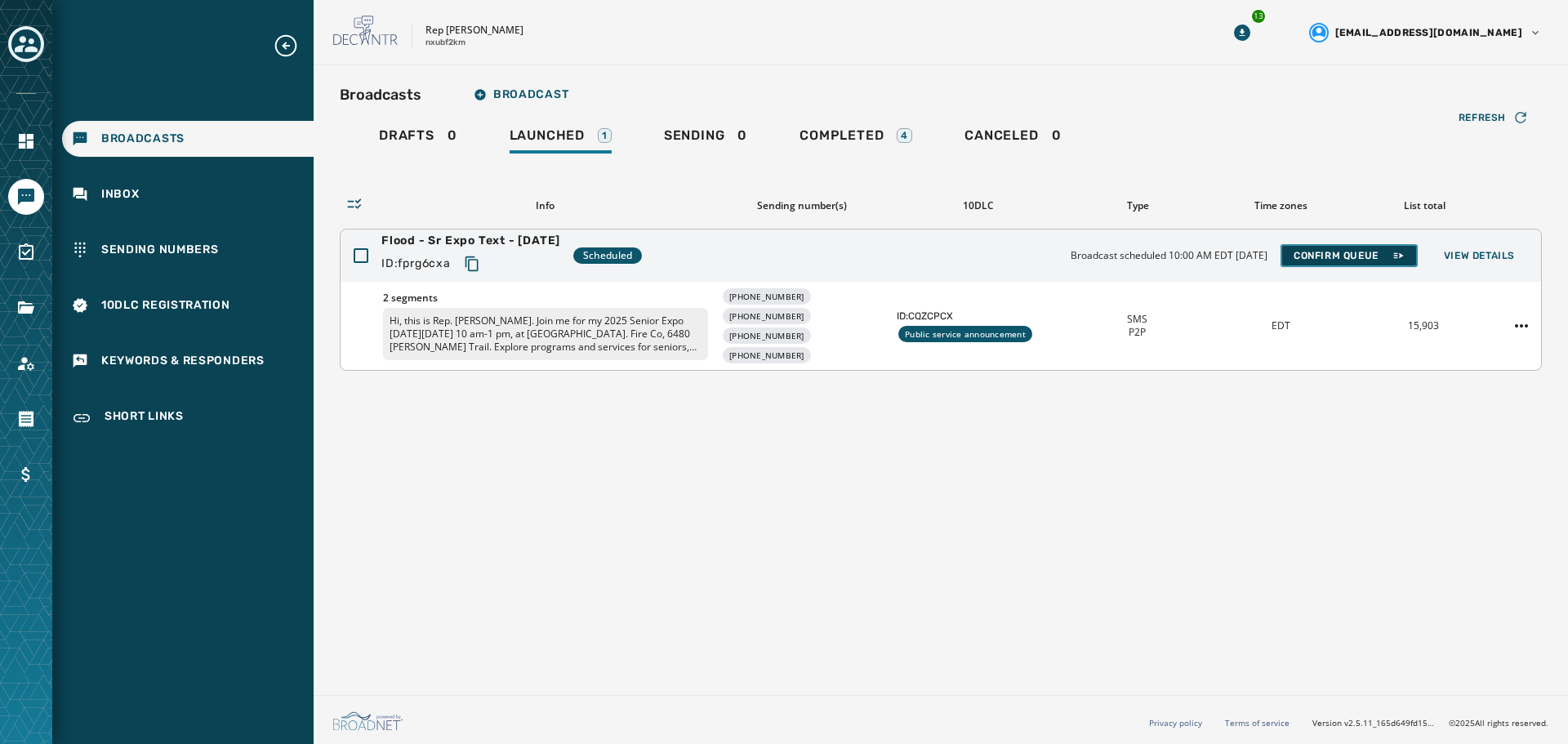
click at [1318, 257] on span "Confirm Queue" at bounding box center [1348, 255] width 111 height 13
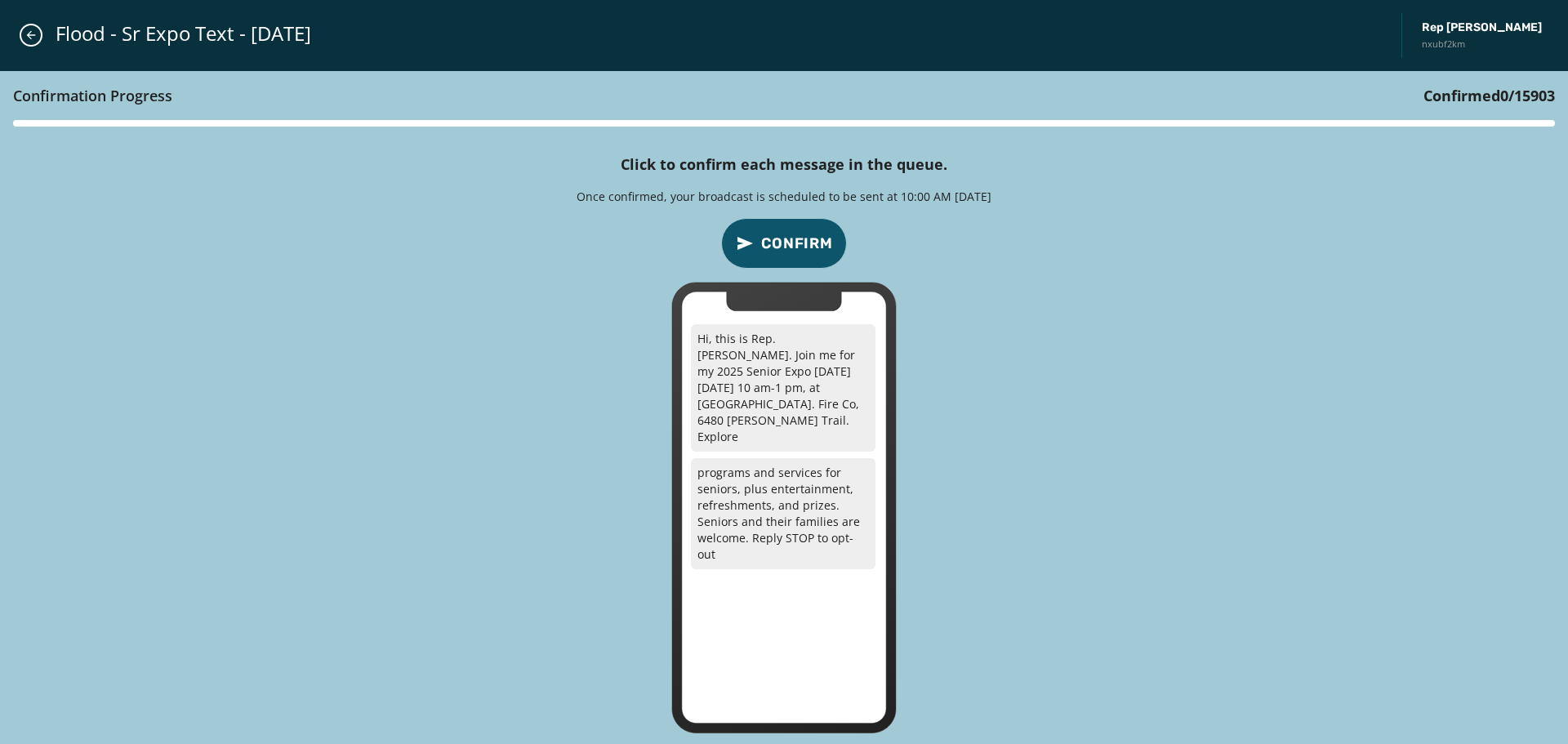
click at [800, 246] on span "Confirm" at bounding box center [796, 243] width 72 height 23
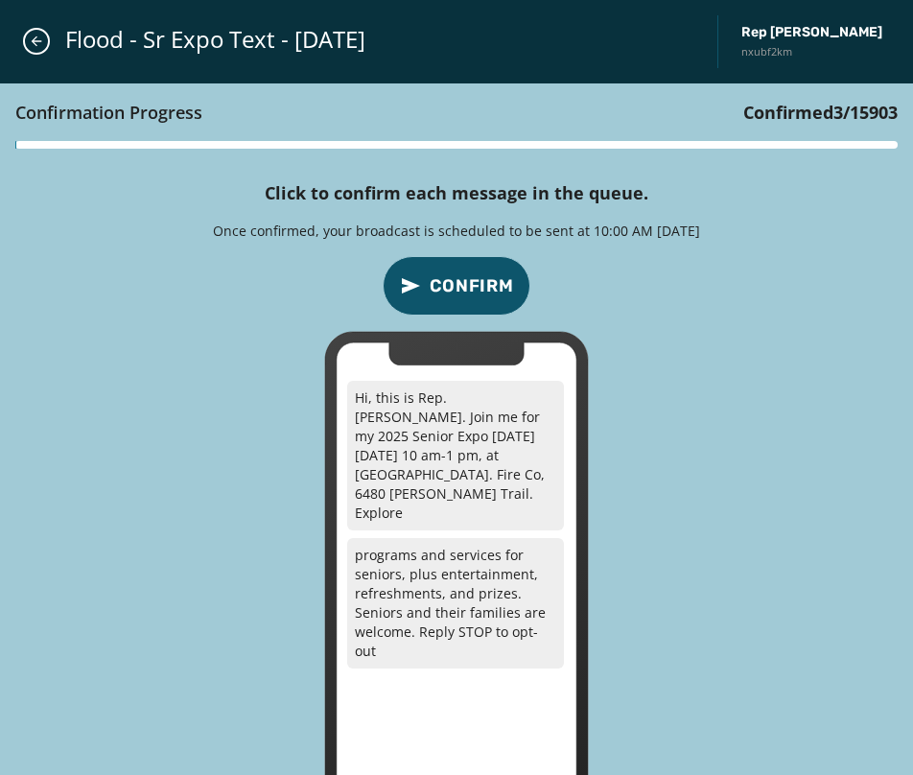
click at [647, 272] on div "Confirmation Progress Confirmed 3 / 15903 Click to confirm each message in the …" at bounding box center [456, 470] width 913 height 775
drag, startPoint x: 475, startPoint y: 254, endPoint x: 475, endPoint y: 276, distance: 22.0
click at [475, 265] on div "Confirmation Progress Confirmed 3 / 15903 Click to confirm each message in the …" at bounding box center [456, 470] width 913 height 775
click at [477, 293] on span "Confirm" at bounding box center [471, 285] width 84 height 27
